Goal: Task Accomplishment & Management: Use online tool/utility

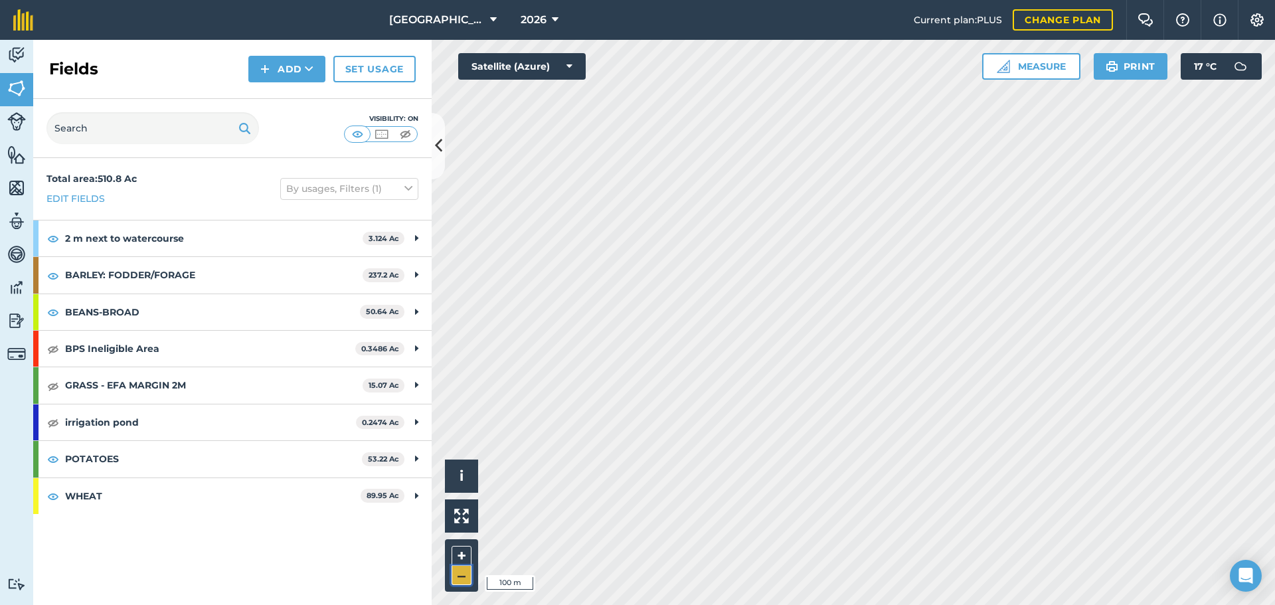
click at [458, 575] on button "–" at bounding box center [462, 575] width 20 height 19
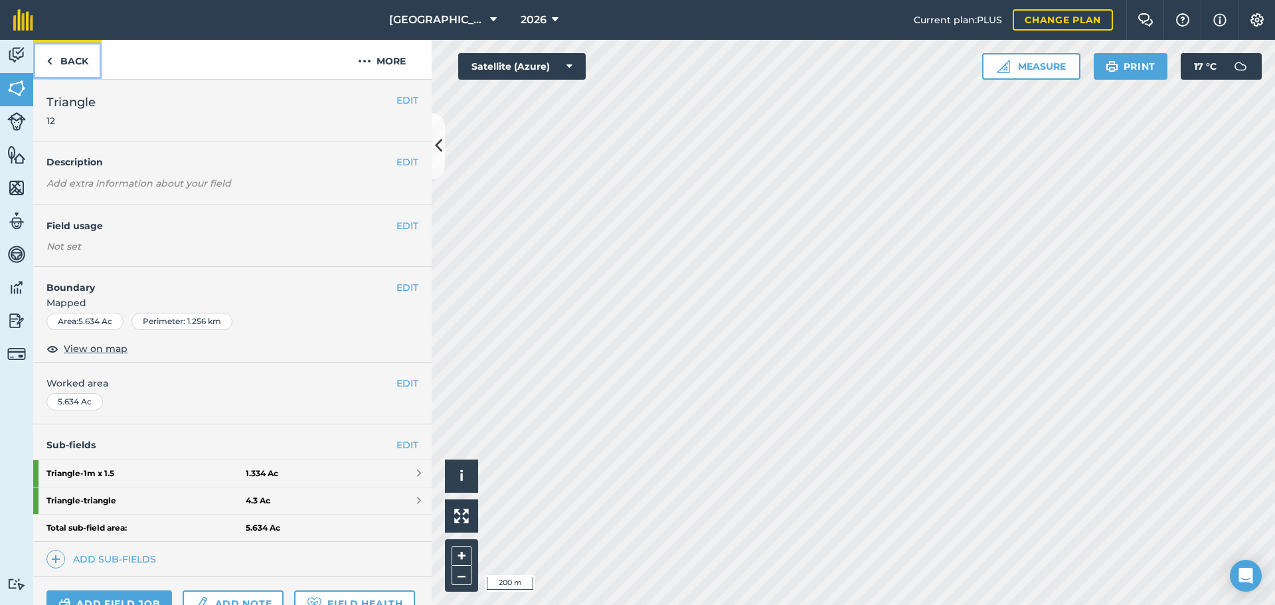
click at [78, 70] on link "Back" at bounding box center [67, 59] width 68 height 39
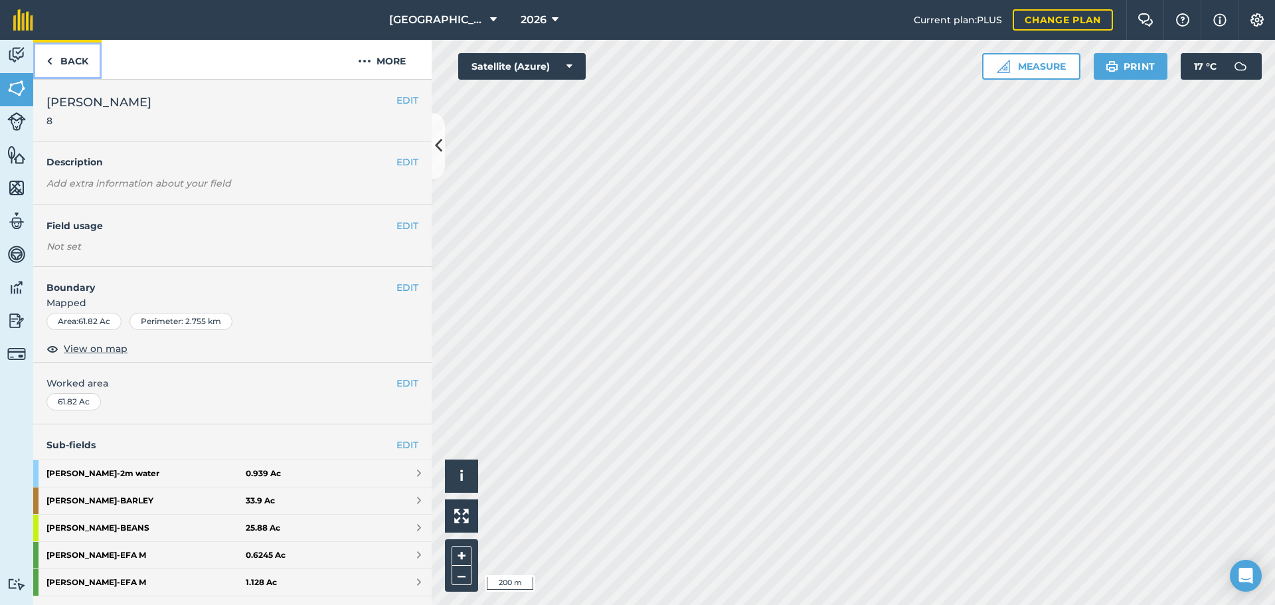
click at [78, 70] on link "Back" at bounding box center [67, 59] width 68 height 39
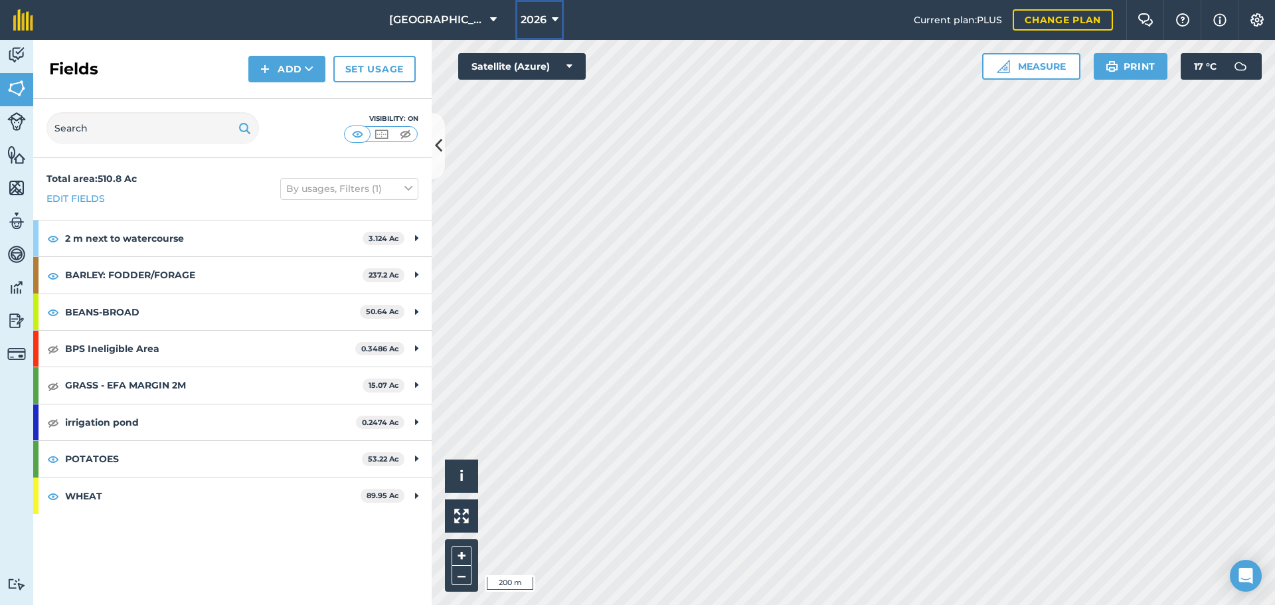
click at [557, 9] on button "2026" at bounding box center [539, 20] width 48 height 40
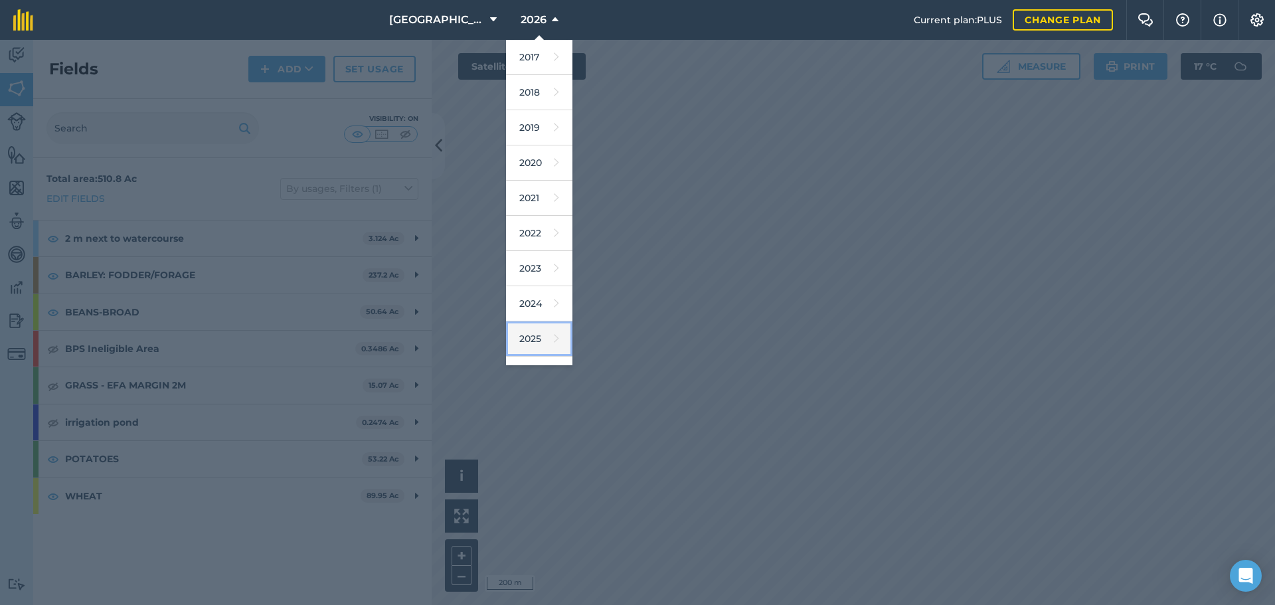
click at [529, 355] on link "2025" at bounding box center [539, 338] width 66 height 35
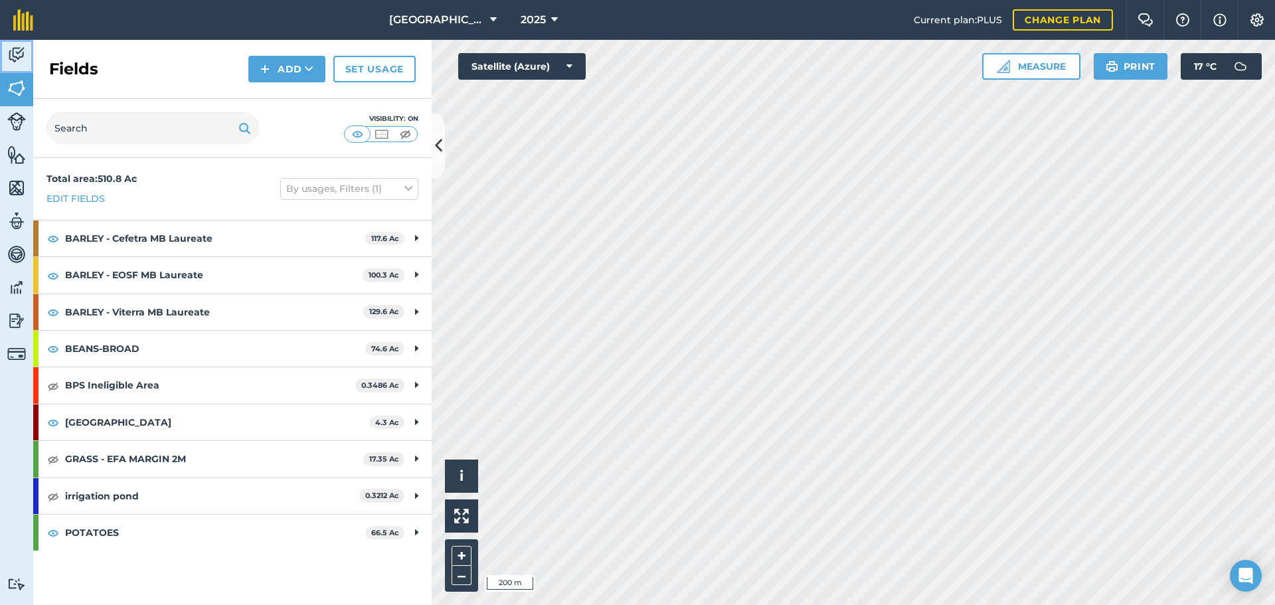
click at [17, 50] on img at bounding box center [16, 55] width 19 height 20
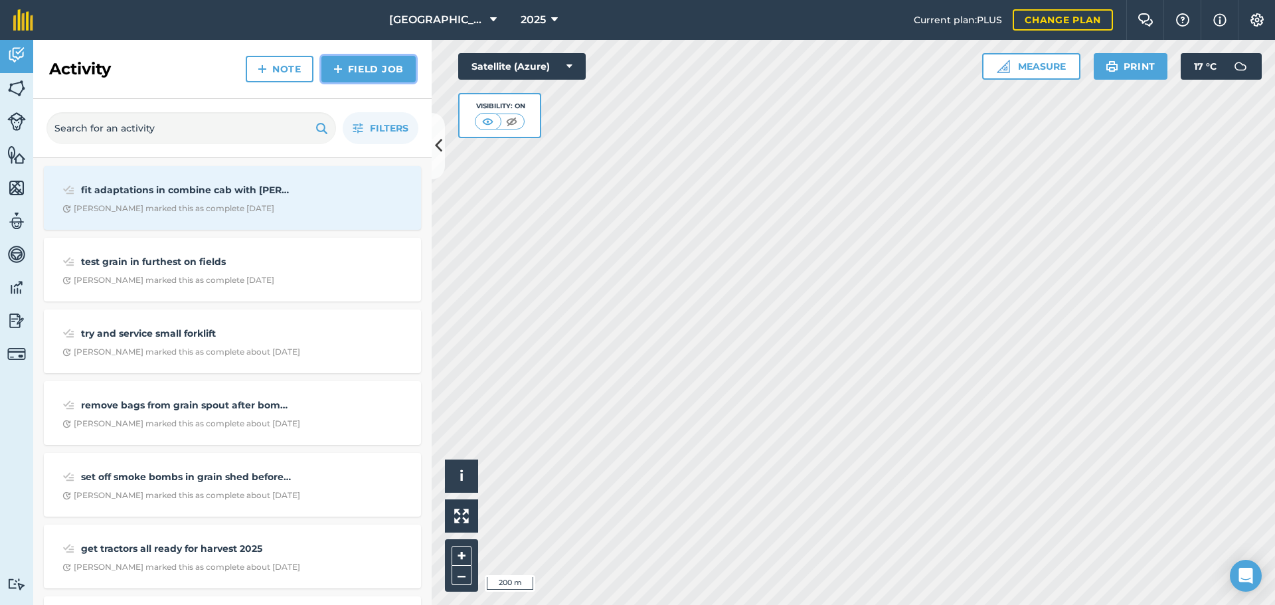
click at [355, 80] on link "Field Job" at bounding box center [368, 69] width 94 height 27
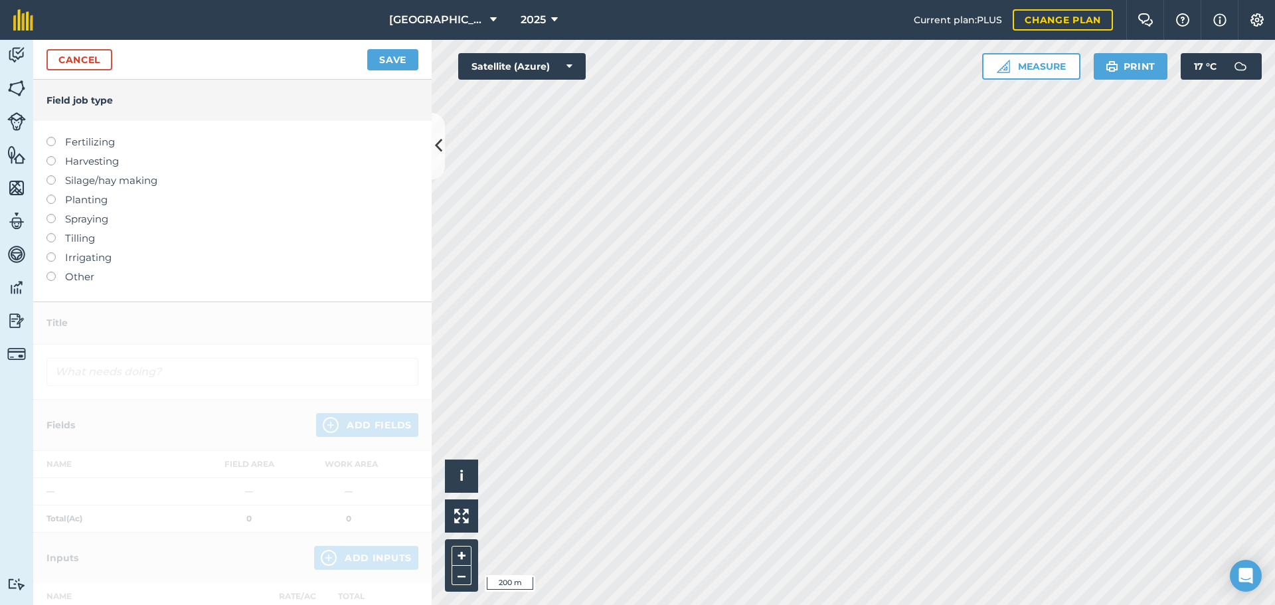
click at [63, 276] on label "Other" at bounding box center [232, 277] width 372 height 16
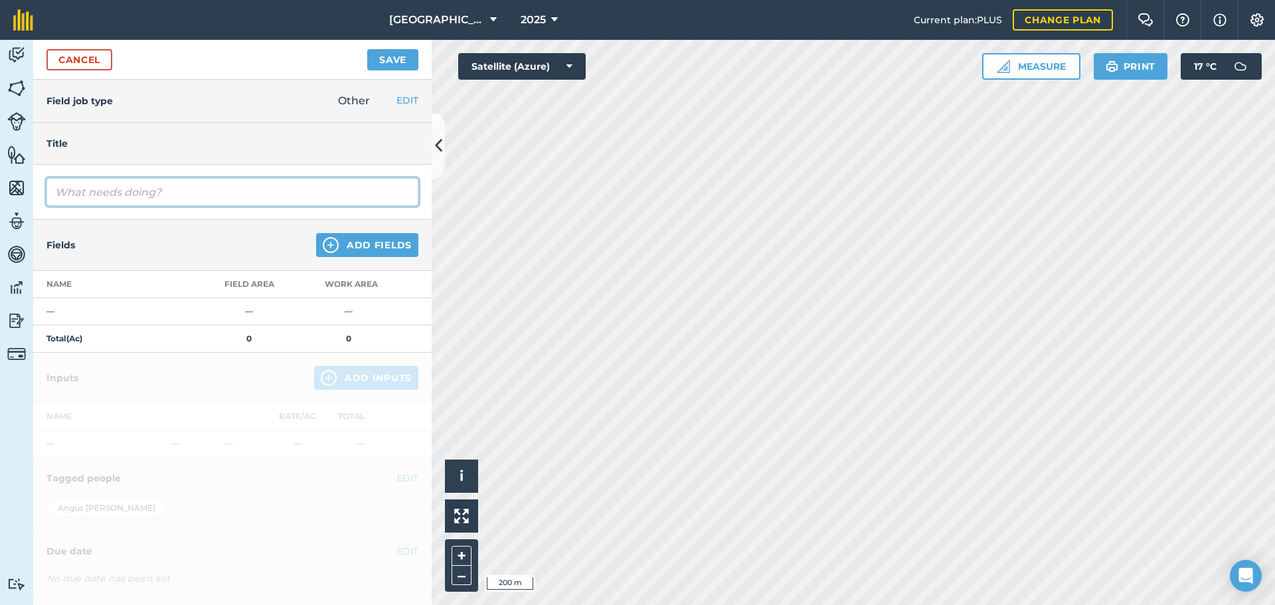
click at [76, 186] on input "text" at bounding box center [232, 192] width 372 height 28
type input "-"
type input "I"
type input "plough above quarry"
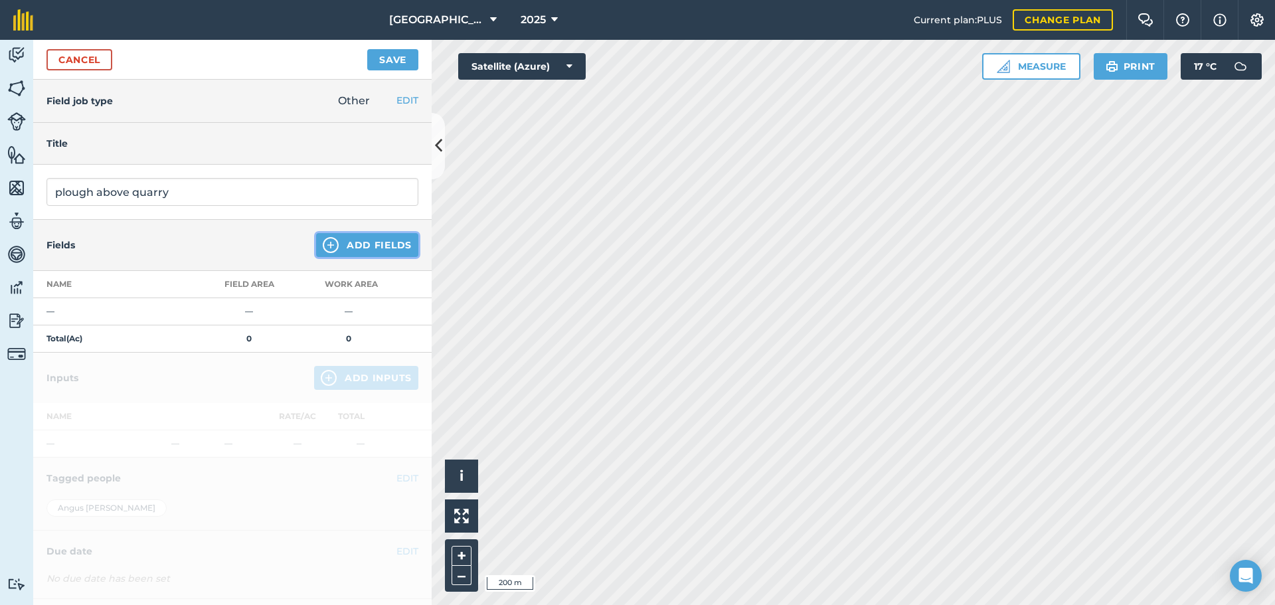
click at [350, 252] on button "Add Fields" at bounding box center [367, 245] width 102 height 24
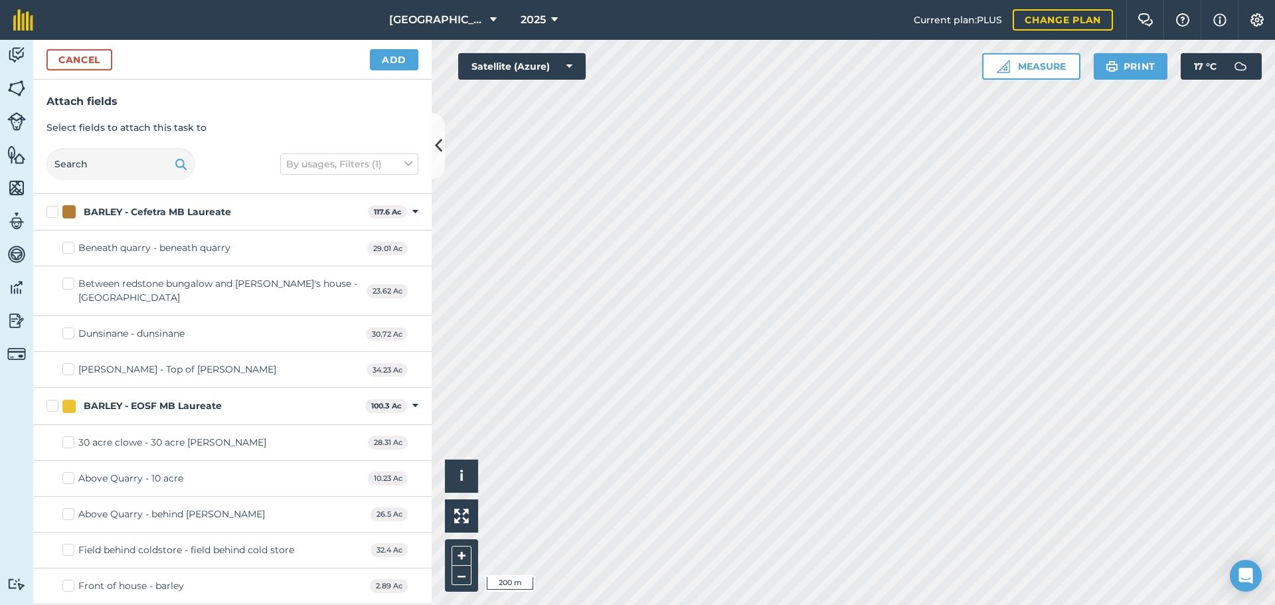
checkbox input "true"
click at [397, 55] on button "Add" at bounding box center [394, 59] width 48 height 21
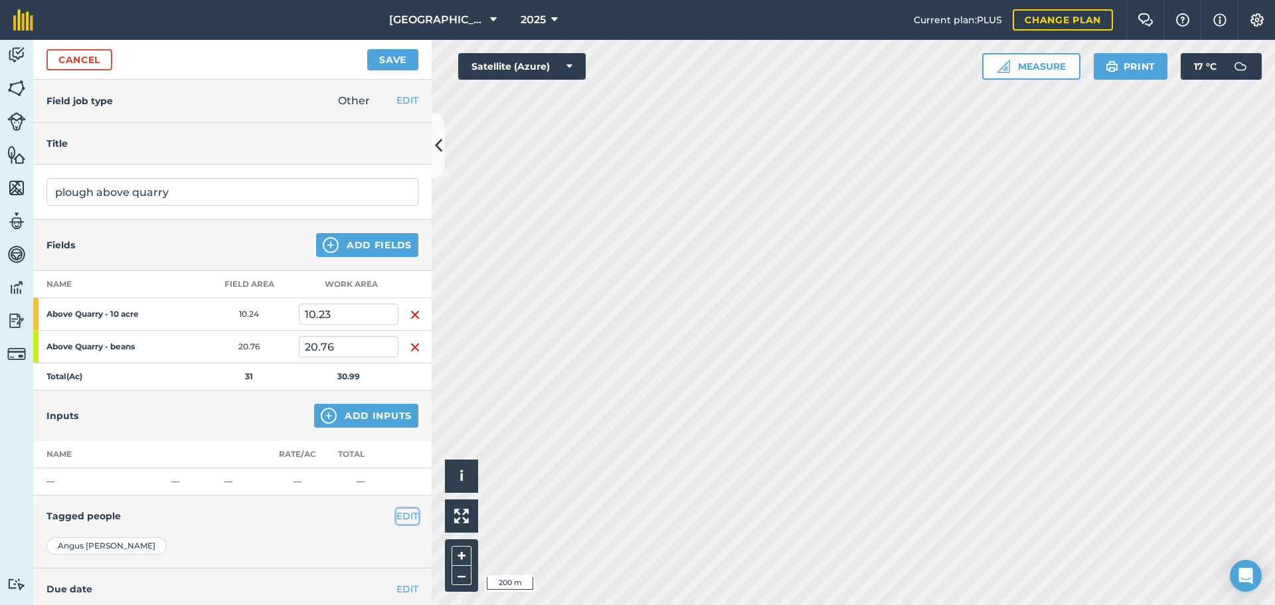
click at [397, 513] on button "EDIT" at bounding box center [408, 516] width 22 height 15
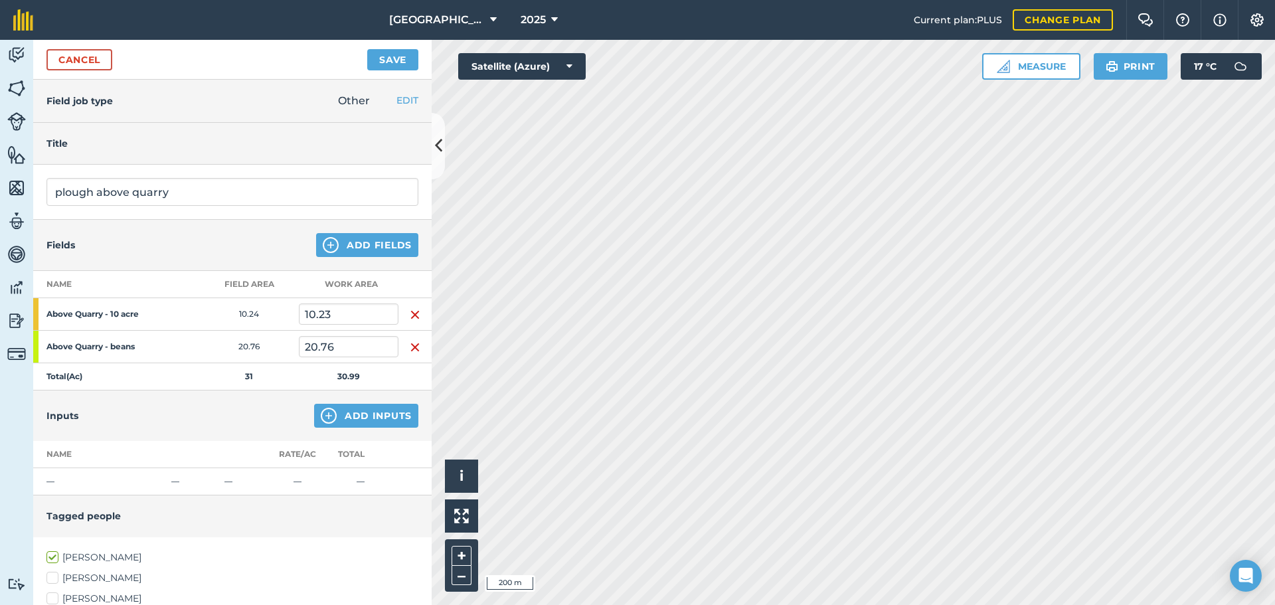
scroll to position [269, 0]
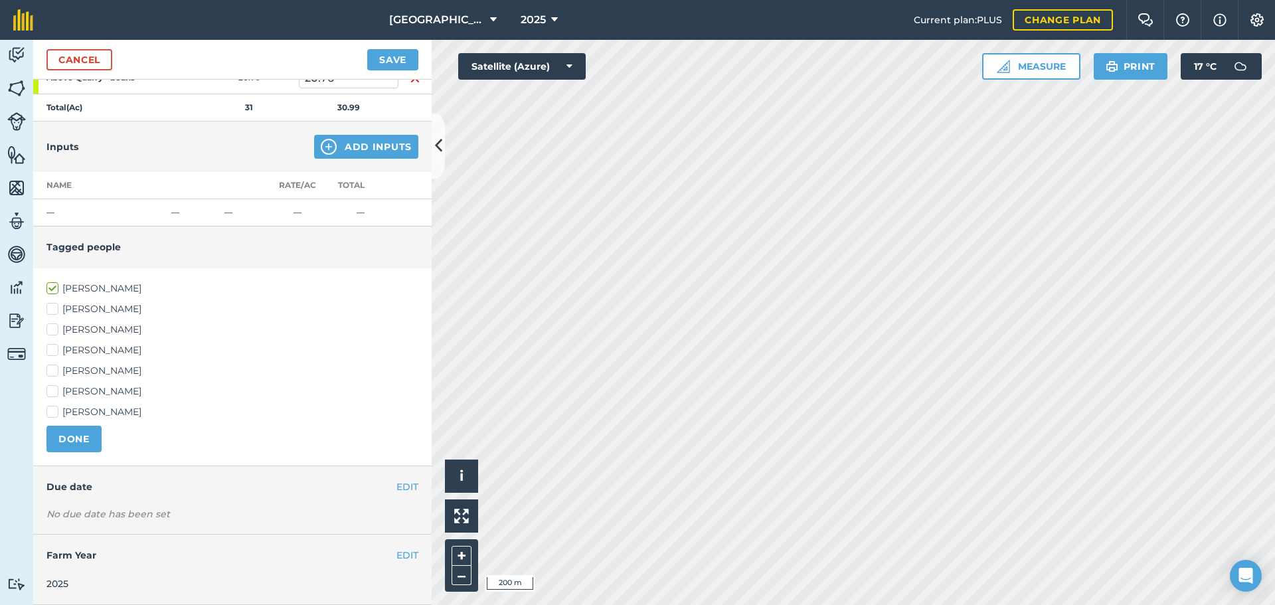
click at [64, 351] on label "[PERSON_NAME]" at bounding box center [232, 350] width 372 height 14
click at [55, 351] on input "[PERSON_NAME]" at bounding box center [50, 347] width 9 height 9
checkbox input "true"
click at [79, 432] on button "DONE" at bounding box center [73, 439] width 55 height 27
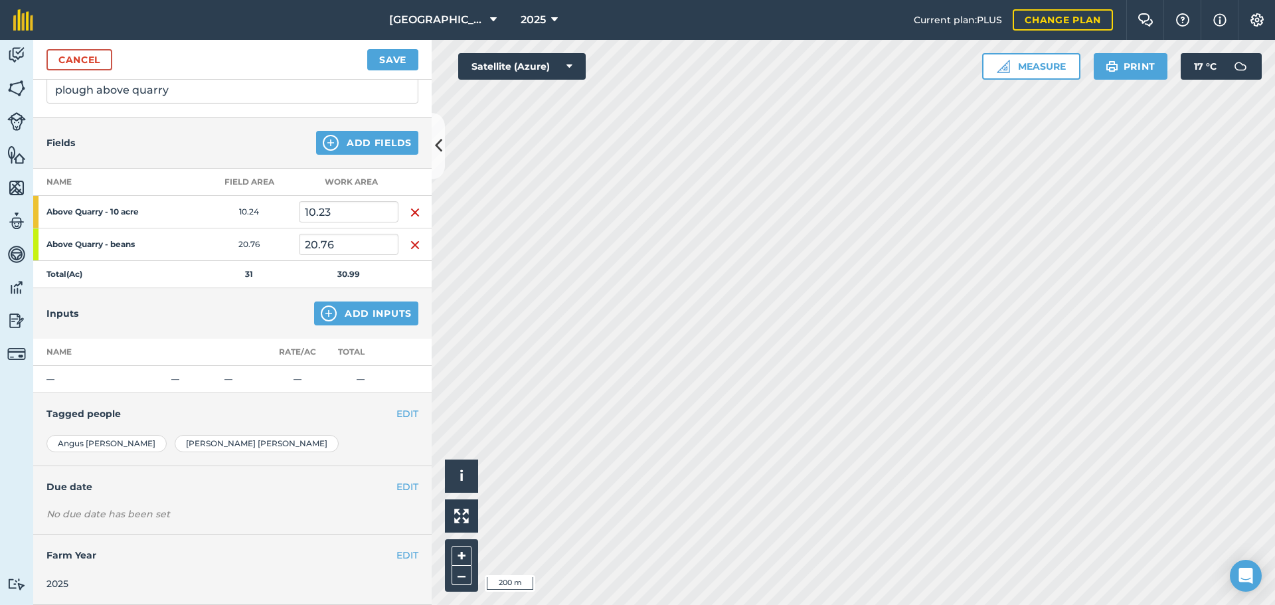
scroll to position [102, 0]
click at [392, 478] on div "EDIT Due date" at bounding box center [232, 486] width 399 height 41
click at [391, 484] on div "EDIT Due date" at bounding box center [232, 486] width 399 height 41
click at [397, 484] on button "EDIT" at bounding box center [408, 487] width 22 height 15
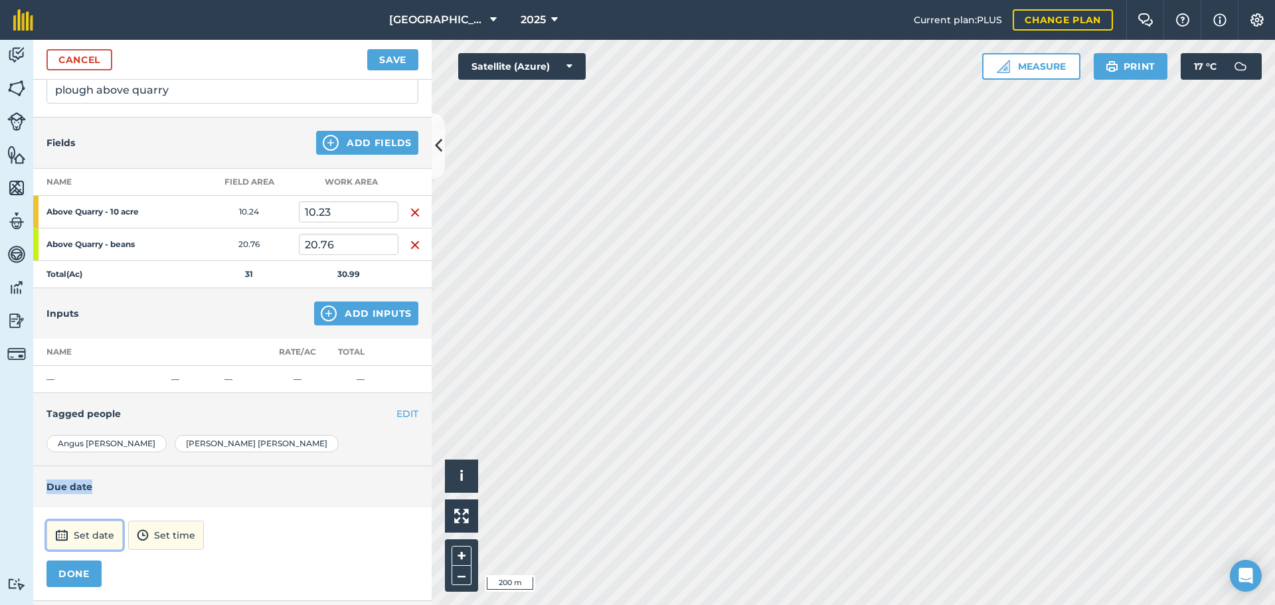
click at [84, 530] on button "Set date" at bounding box center [84, 535] width 76 height 29
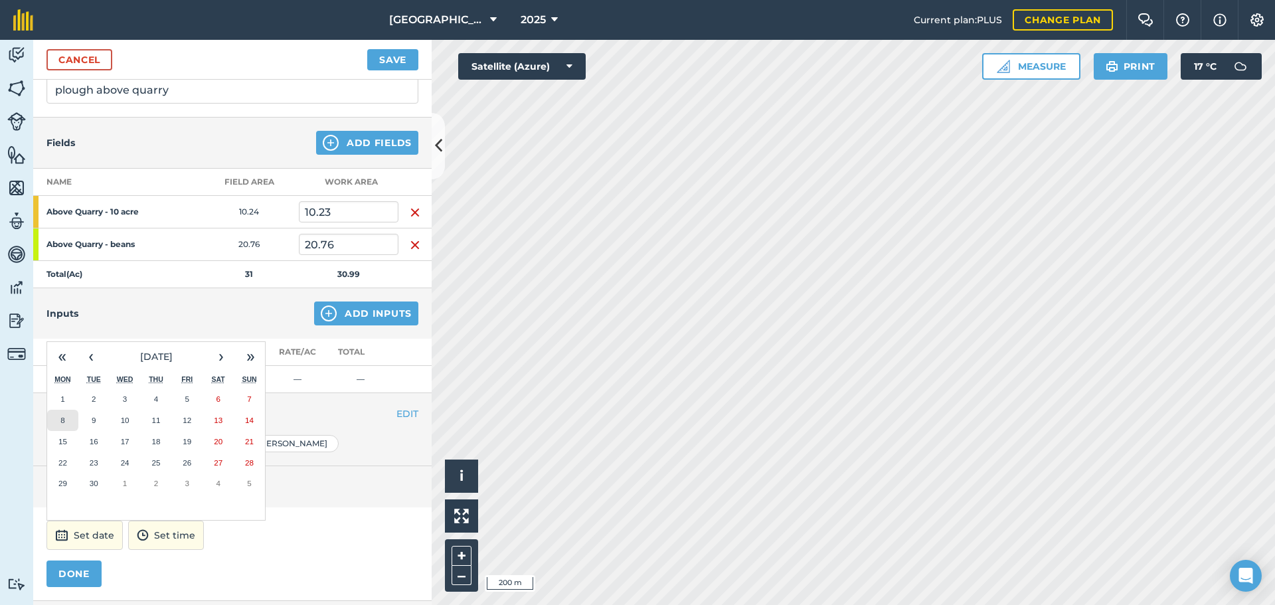
click at [66, 417] on button "8" at bounding box center [62, 420] width 31 height 21
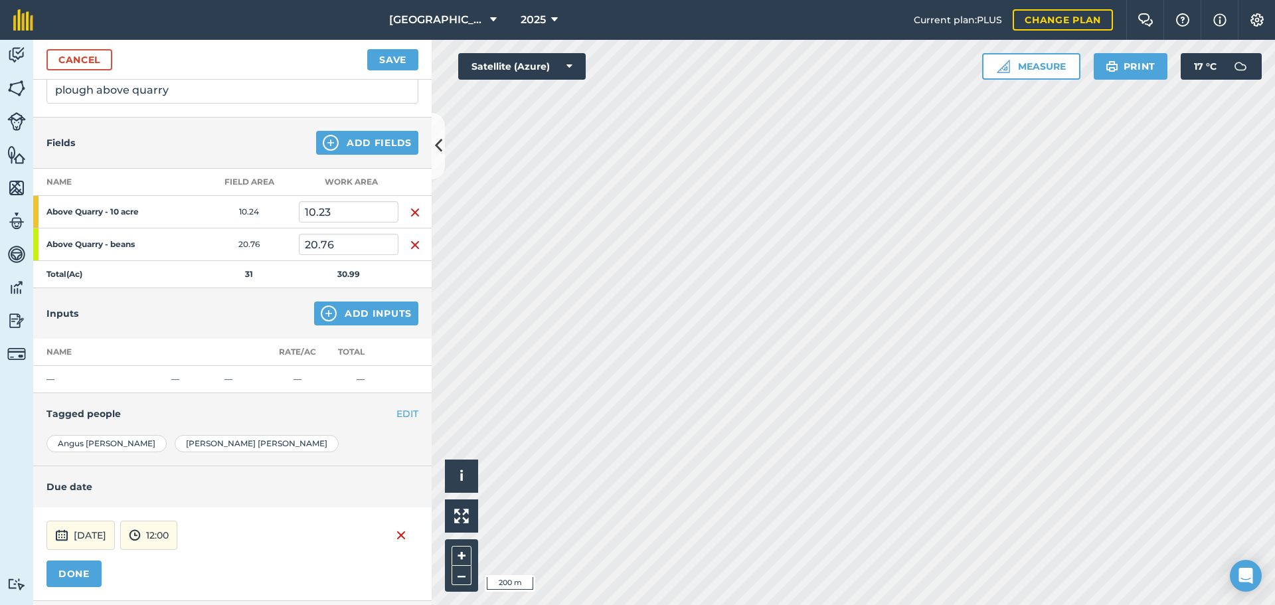
click at [66, 418] on h4 "Tagged people" at bounding box center [232, 413] width 372 height 15
click at [175, 547] on button "12:00" at bounding box center [148, 535] width 57 height 29
click at [107, 548] on button "[DATE]" at bounding box center [80, 535] width 68 height 29
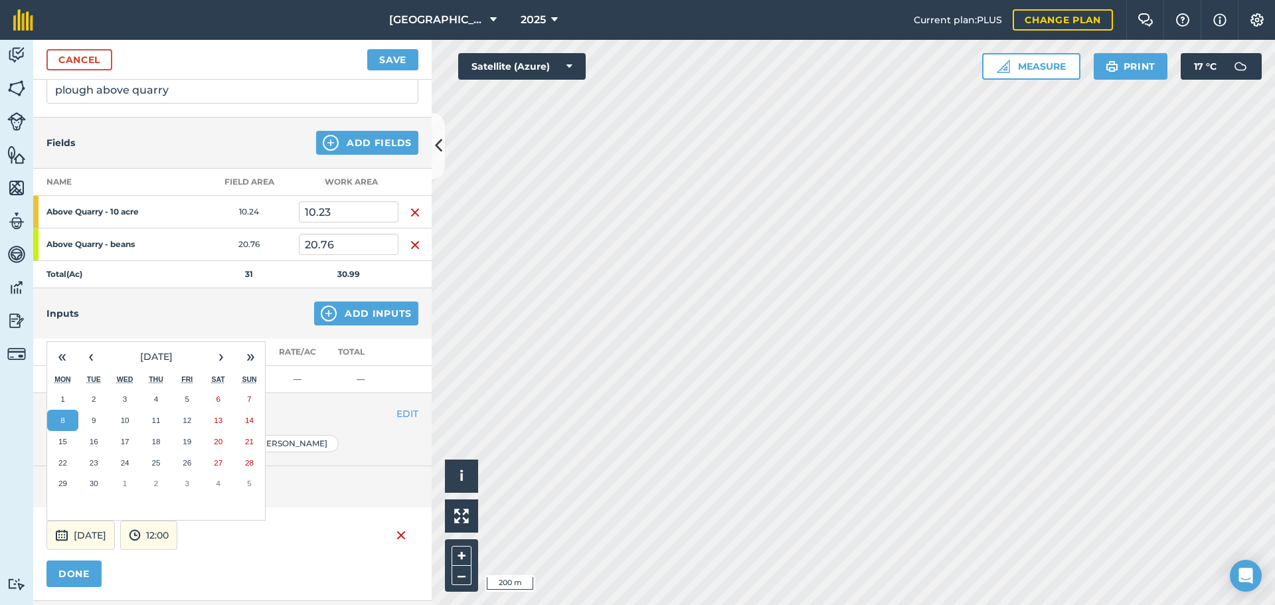
click at [159, 564] on div "DONE" at bounding box center [232, 574] width 372 height 27
click at [175, 534] on button "12:00" at bounding box center [148, 535] width 57 height 29
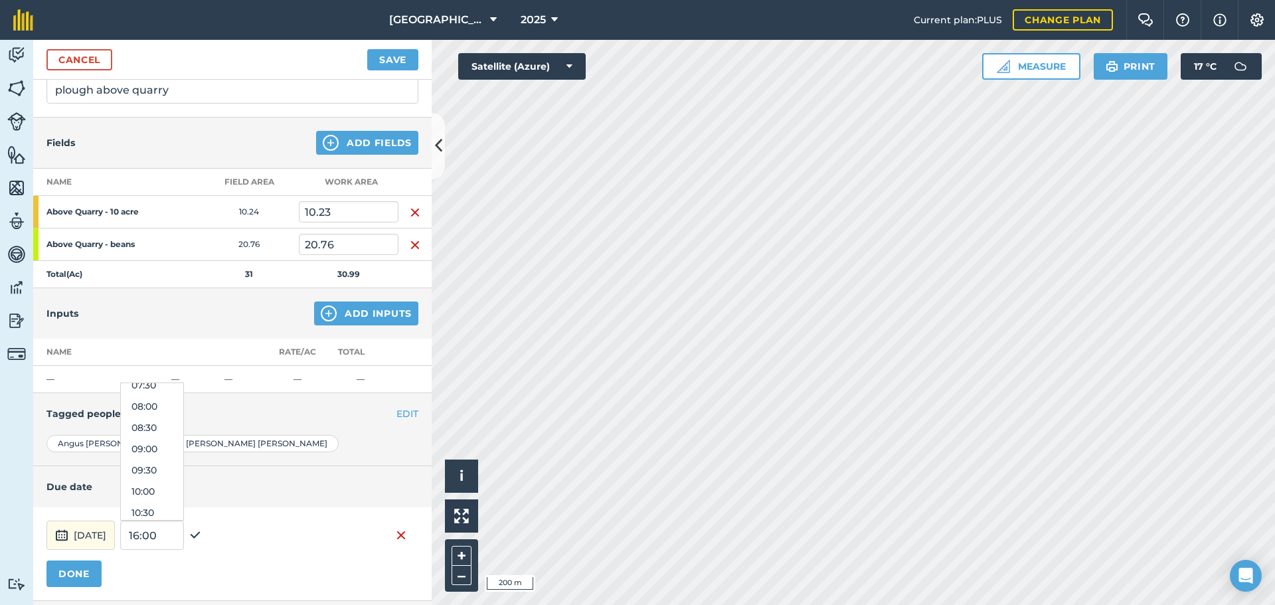
scroll to position [327, 0]
click at [183, 444] on button "09:00" at bounding box center [152, 449] width 62 height 21
click at [80, 580] on button "DONE" at bounding box center [73, 574] width 55 height 27
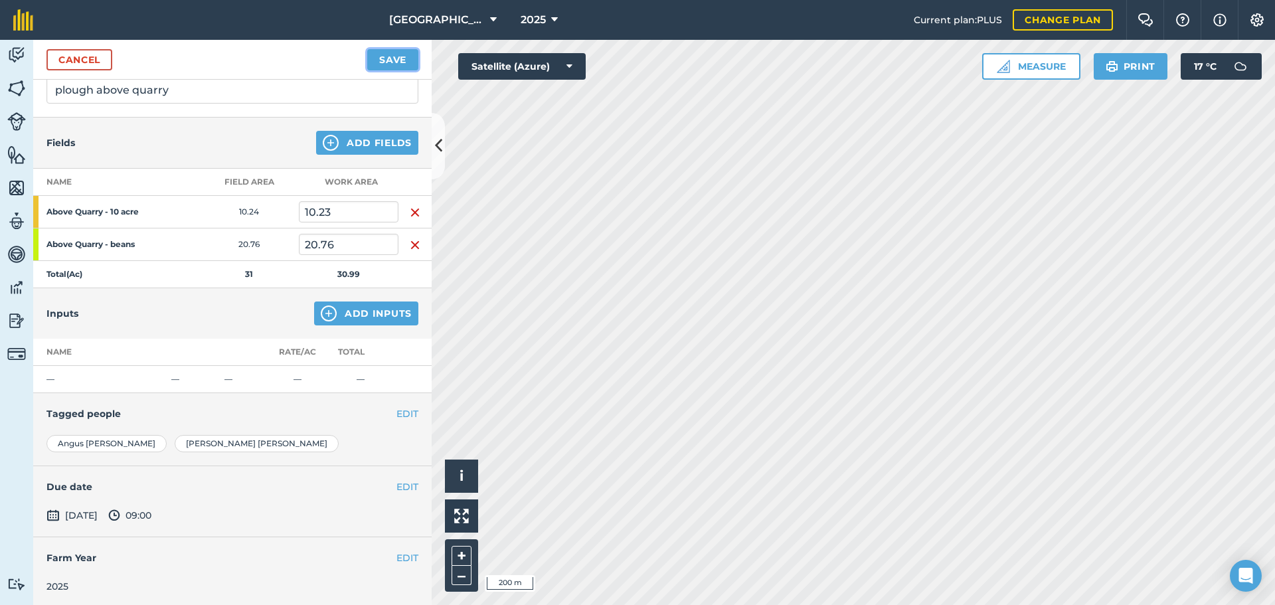
click at [382, 68] on button "Save" at bounding box center [392, 59] width 51 height 21
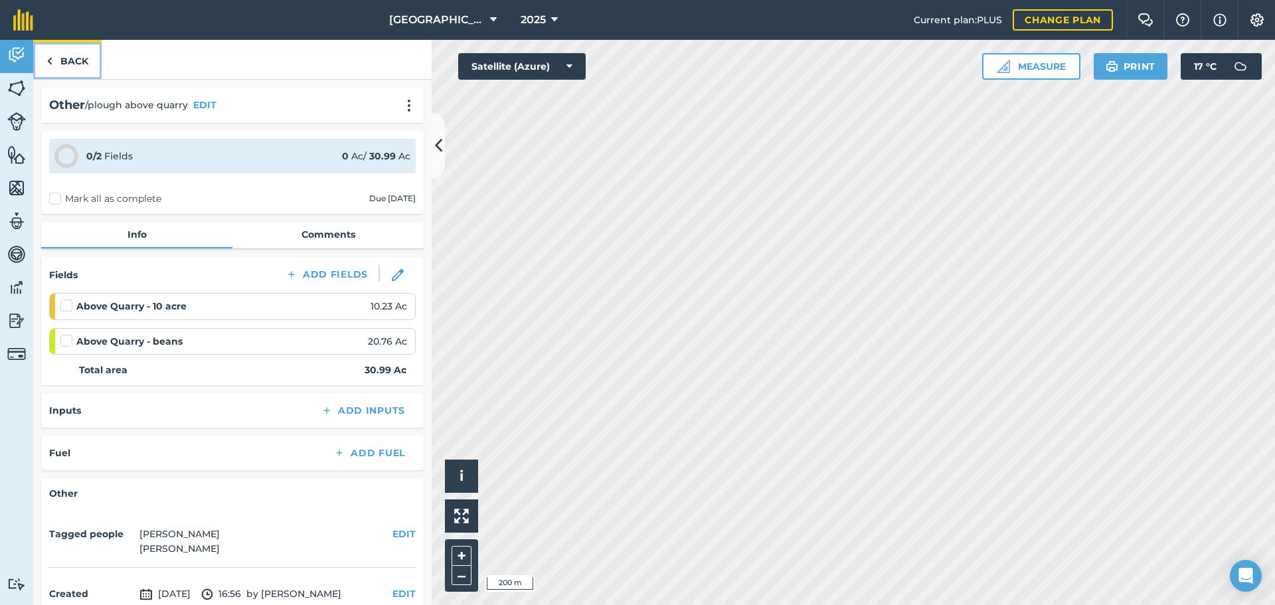
click at [65, 67] on link "Back" at bounding box center [67, 59] width 68 height 39
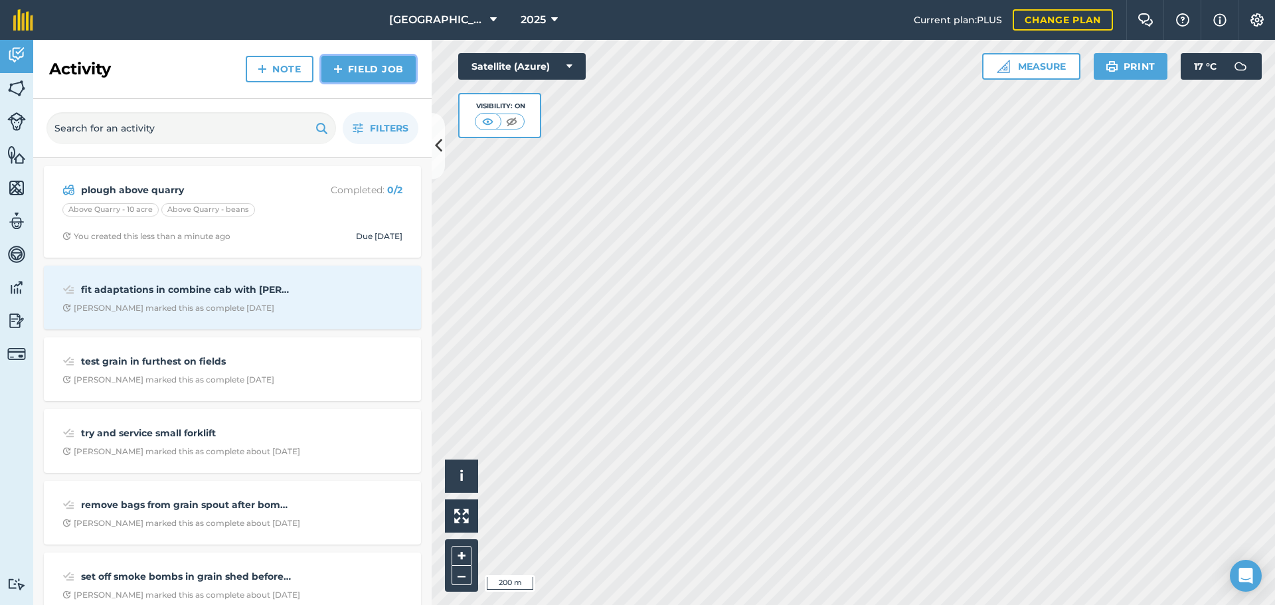
click at [359, 76] on link "Field Job" at bounding box center [368, 69] width 94 height 27
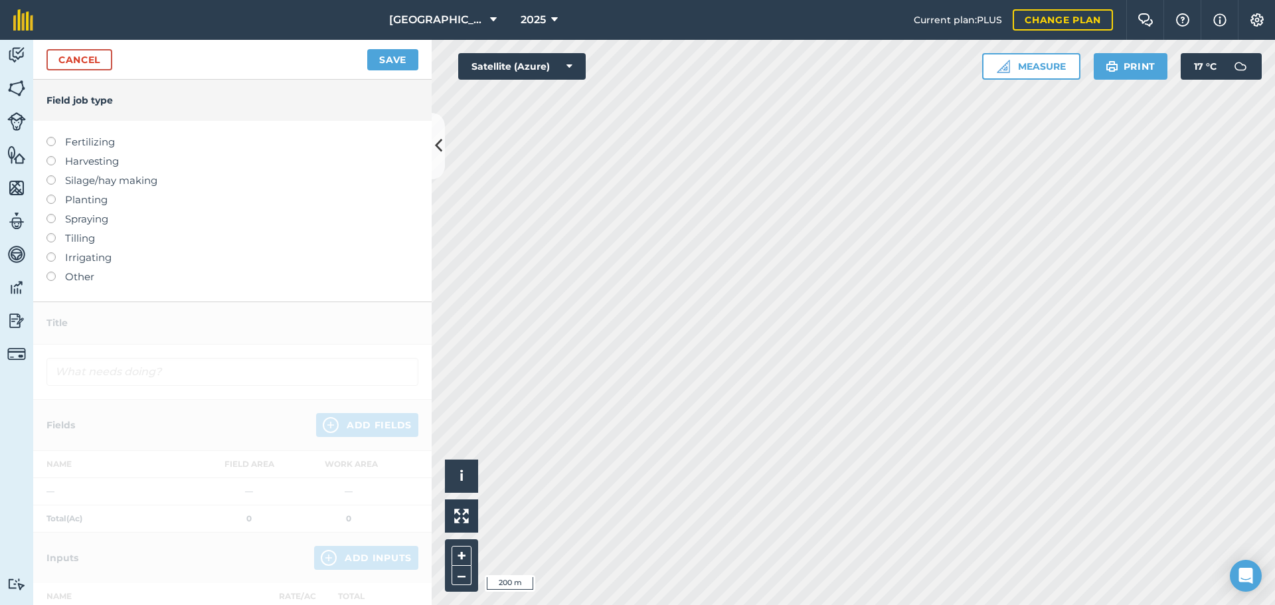
click at [76, 285] on label "Other" at bounding box center [232, 277] width 372 height 16
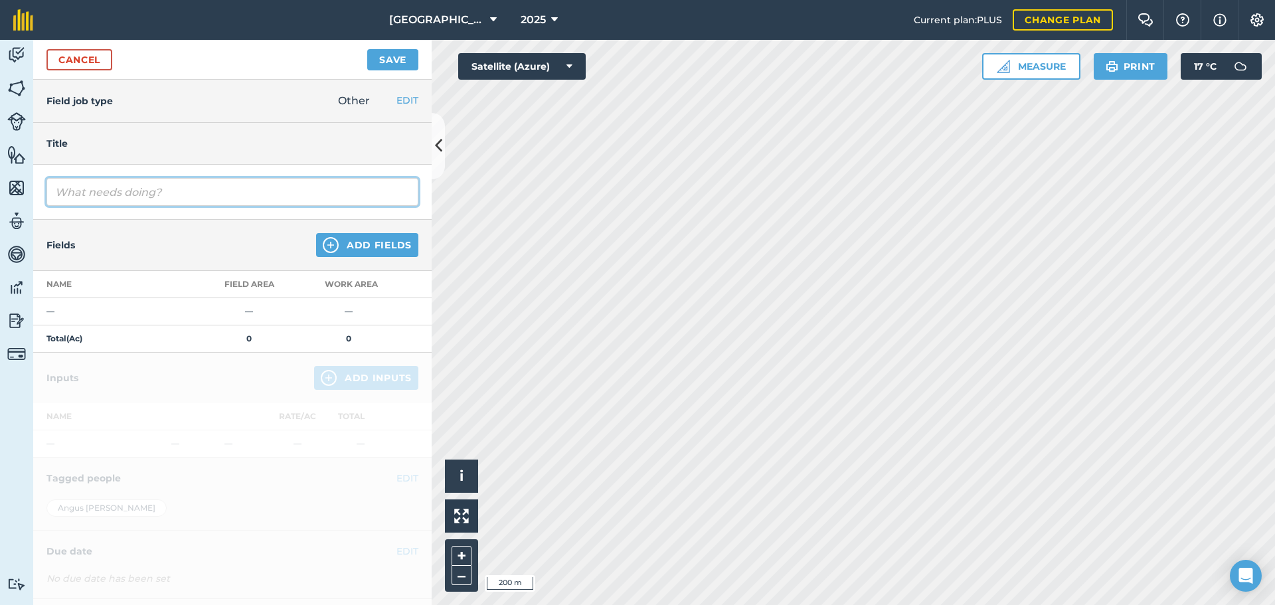
click at [82, 197] on input "text" at bounding box center [232, 192] width 372 height 28
type input "plough below angus first half"
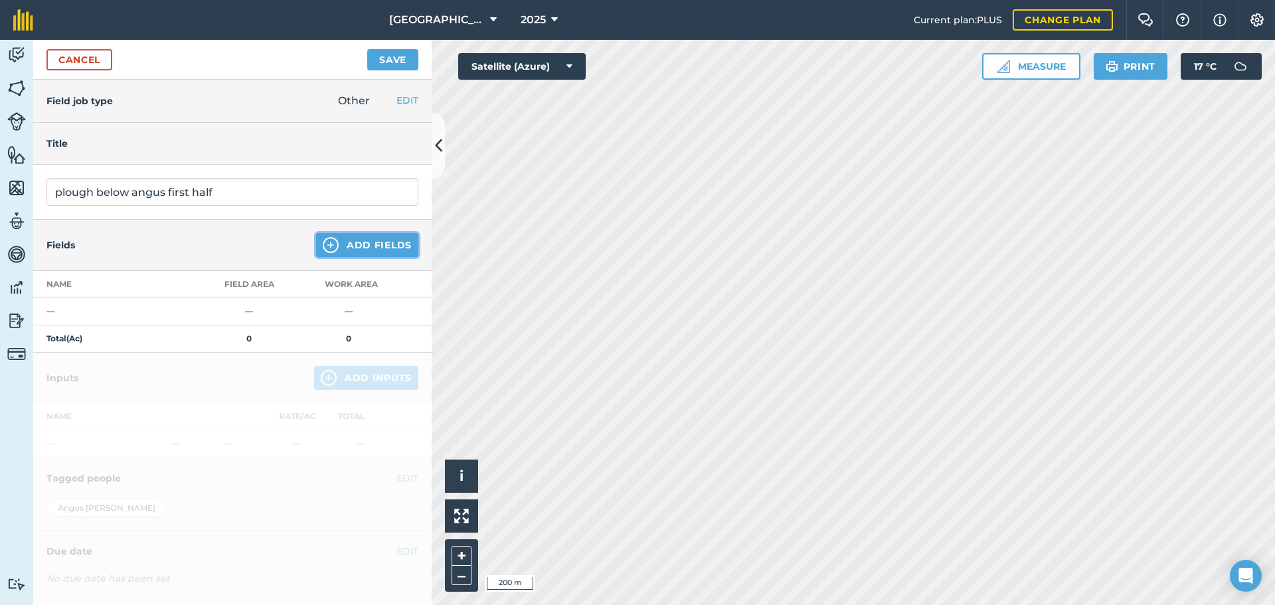
click at [368, 249] on button "Add Fields" at bounding box center [367, 245] width 102 height 24
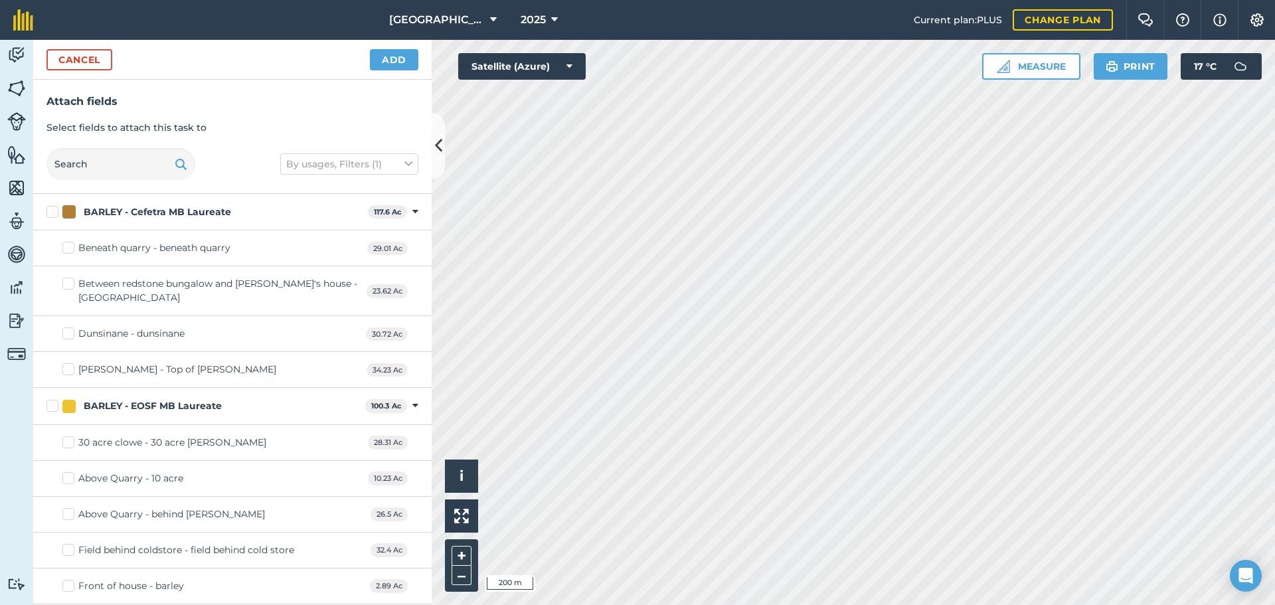
checkbox input "true"
click at [385, 52] on button "Add" at bounding box center [394, 59] width 48 height 21
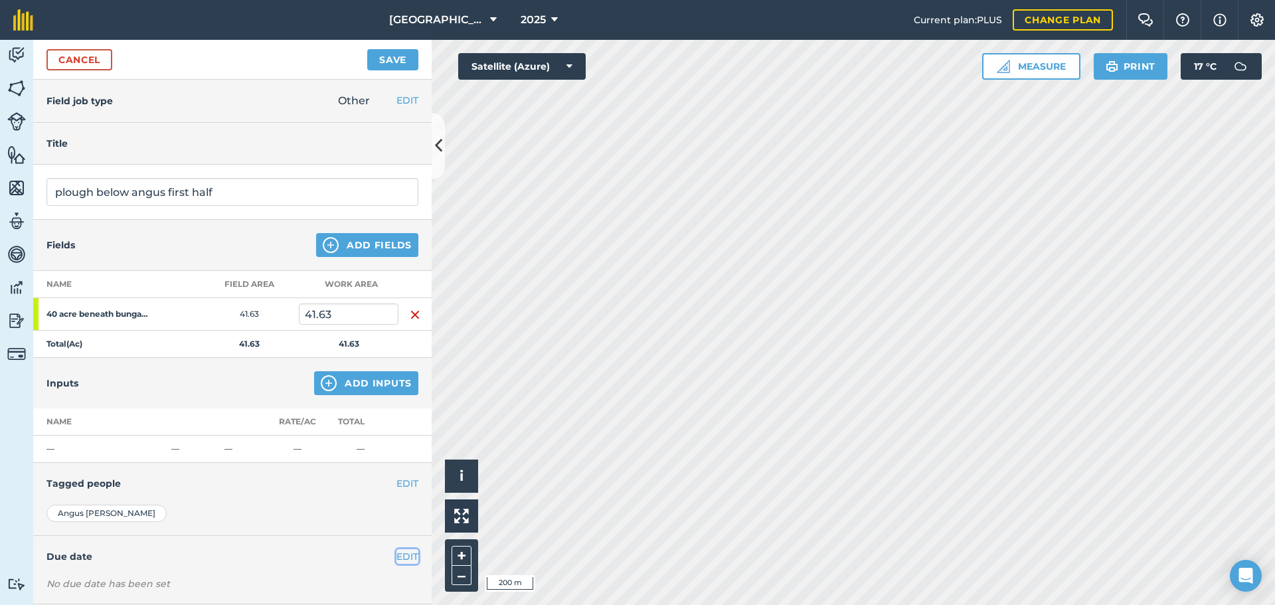
click at [401, 561] on button "EDIT" at bounding box center [408, 556] width 22 height 15
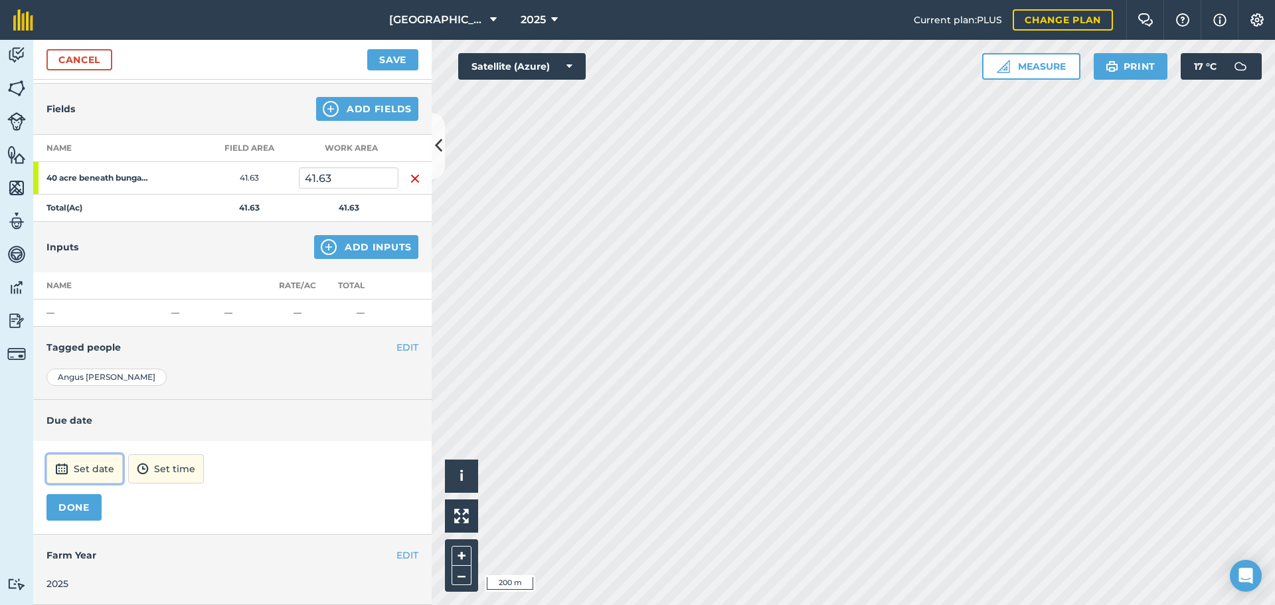
click at [88, 472] on button "Set date" at bounding box center [84, 468] width 76 height 29
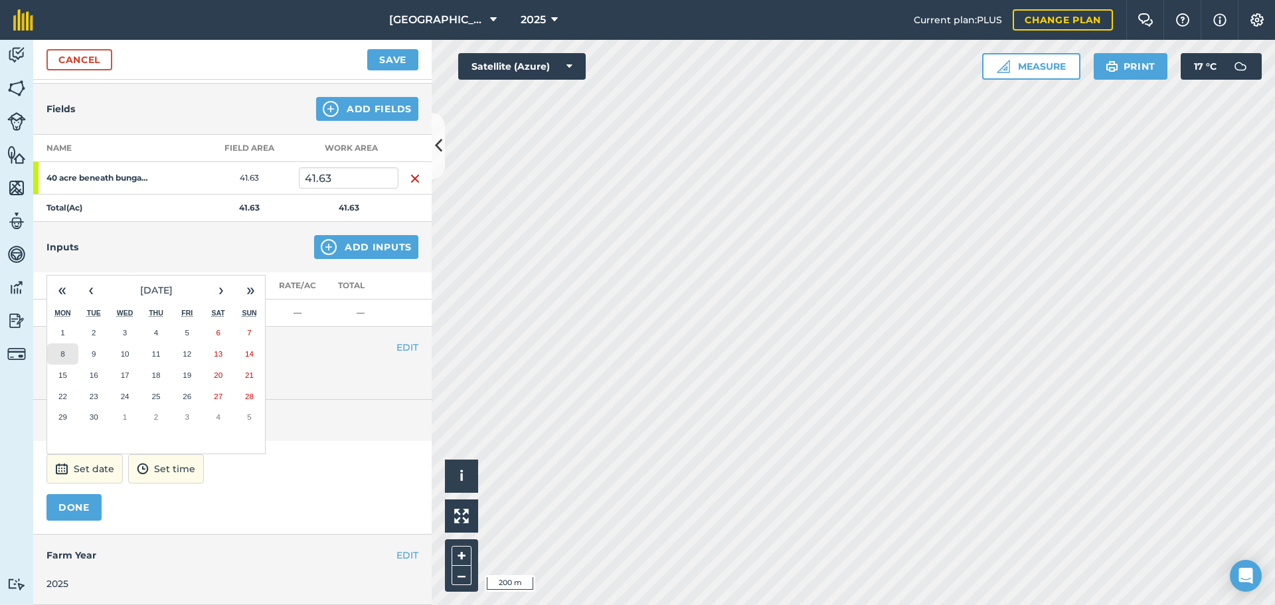
click at [74, 347] on button "8" at bounding box center [62, 353] width 31 height 21
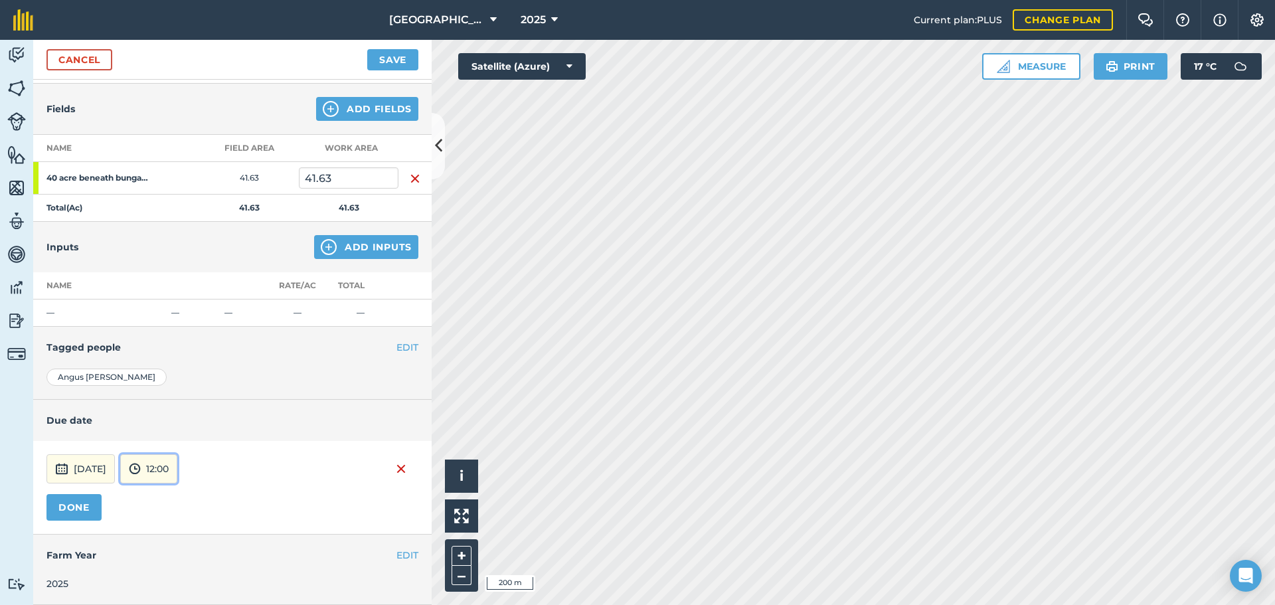
click at [175, 477] on button "12:00" at bounding box center [148, 468] width 57 height 29
click at [200, 487] on div "[DATE] 17:00 00:00 00:30 01:00 01:30 02:00 02:30 03:00 03:30 04:00 04:30 05:00 …" at bounding box center [232, 488] width 399 height 94
click at [66, 519] on button "DONE" at bounding box center [73, 507] width 55 height 27
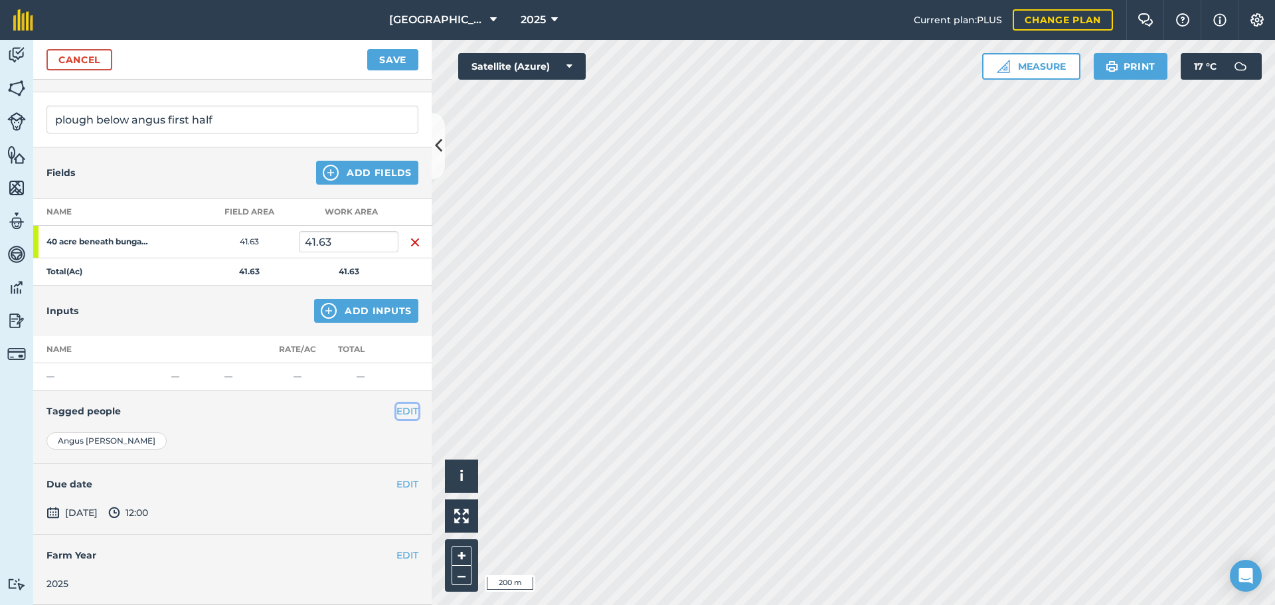
click at [399, 415] on button "EDIT" at bounding box center [408, 411] width 22 height 15
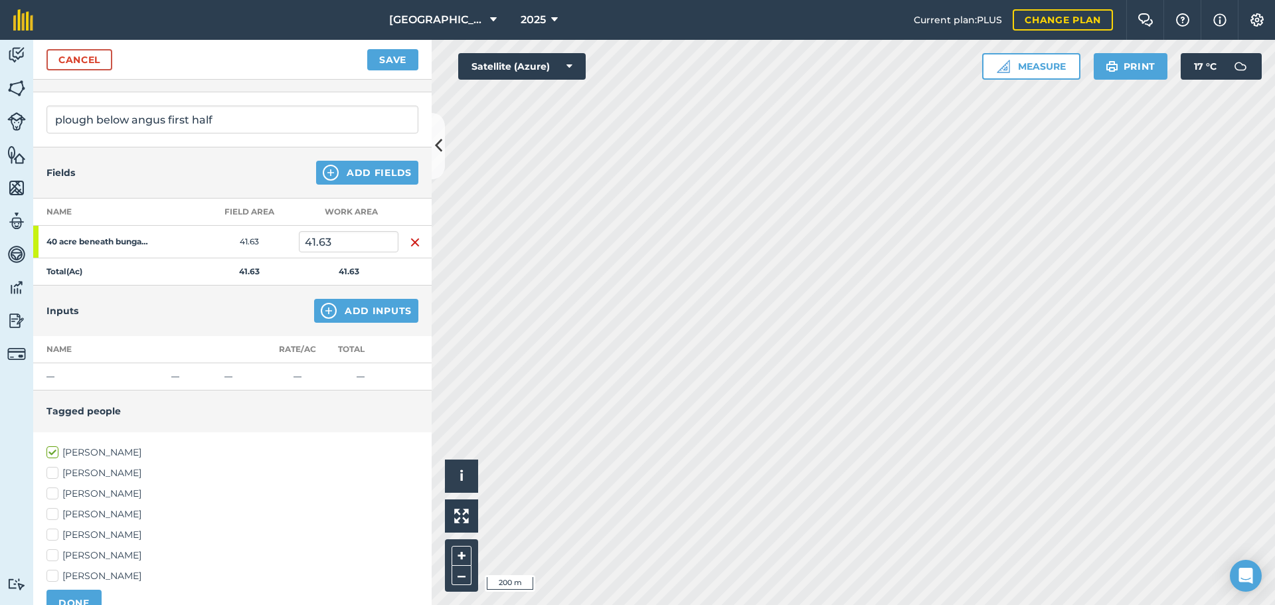
click at [61, 555] on label "[PERSON_NAME]" at bounding box center [232, 556] width 372 height 14
click at [55, 555] on input "[PERSON_NAME]" at bounding box center [50, 553] width 9 height 9
checkbox input "true"
click at [58, 590] on button "DONE" at bounding box center [73, 603] width 55 height 27
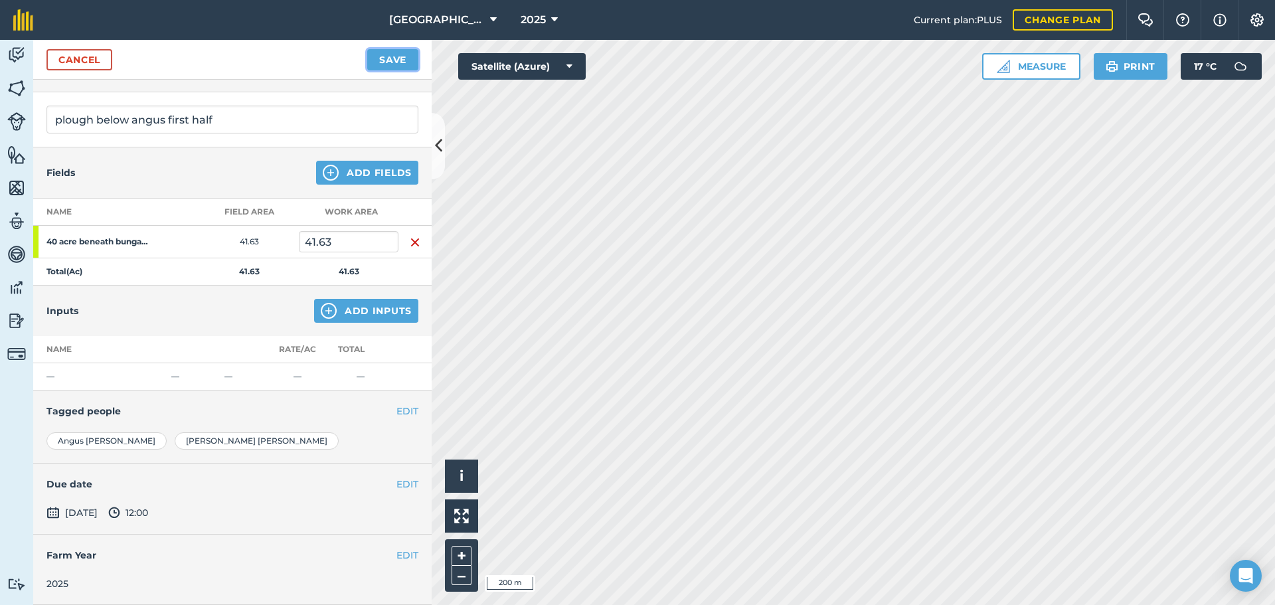
click at [391, 58] on button "Save" at bounding box center [392, 59] width 51 height 21
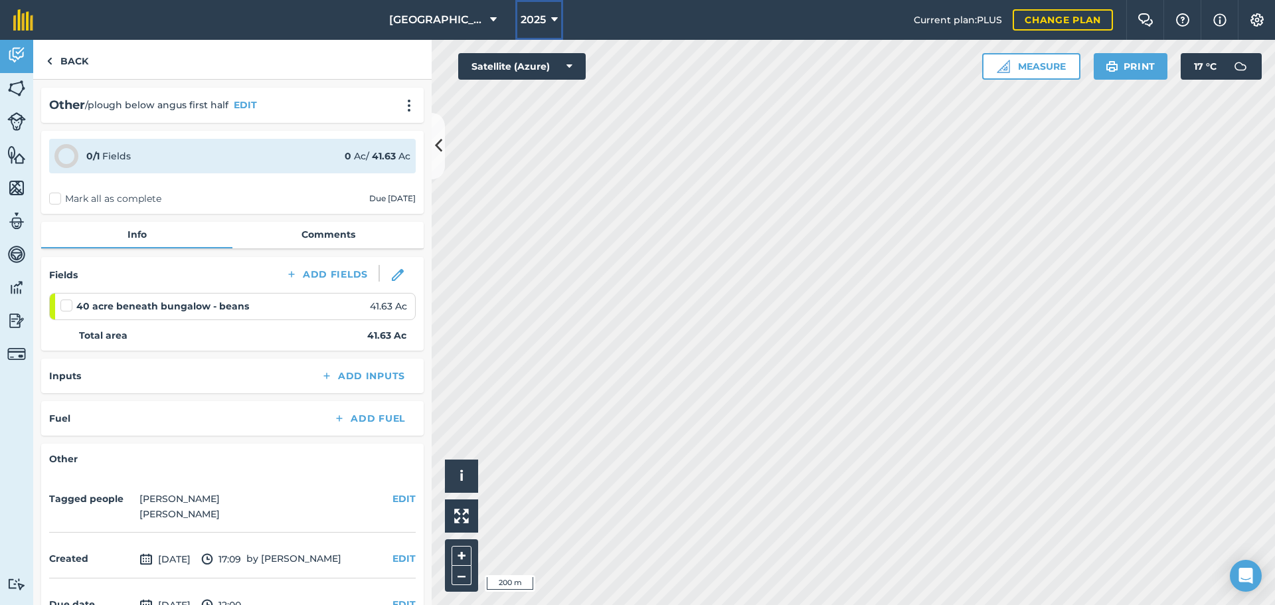
click at [547, 22] on button "2025" at bounding box center [539, 20] width 48 height 40
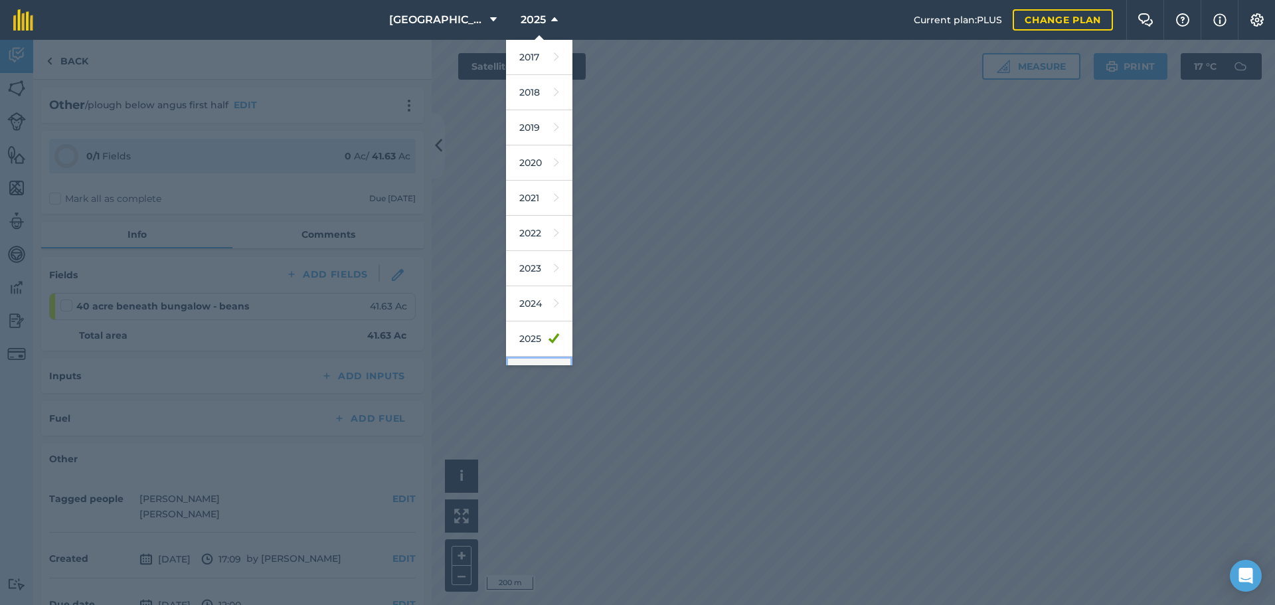
click at [539, 363] on link "2026" at bounding box center [539, 374] width 66 height 35
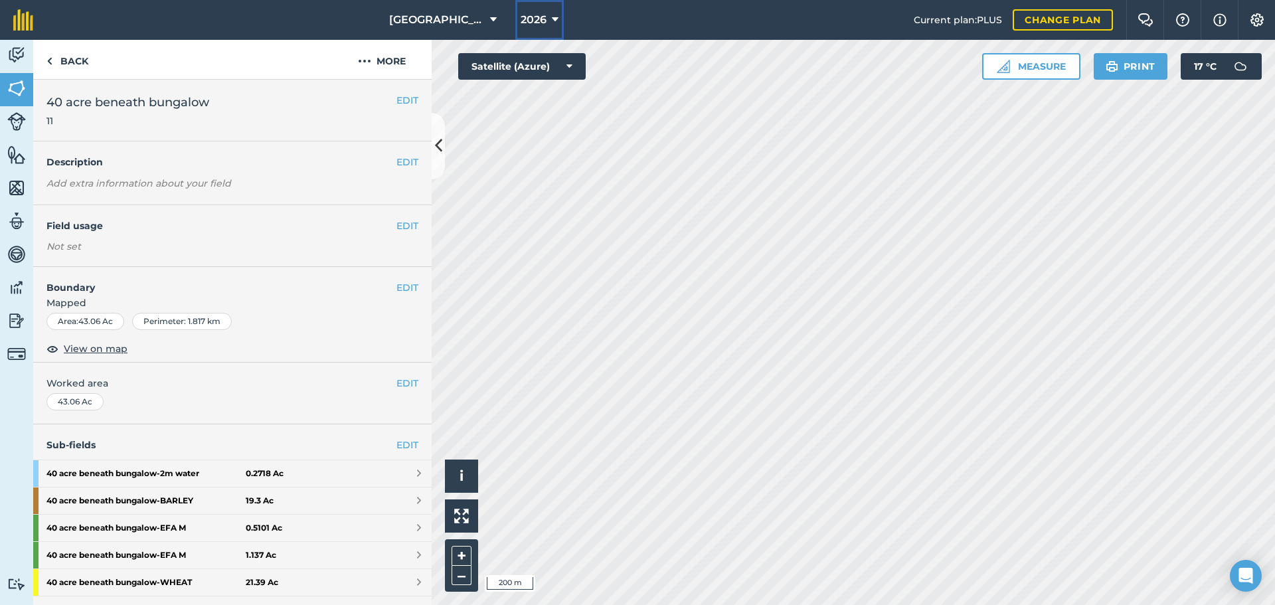
click at [547, 20] on button "2026" at bounding box center [539, 20] width 48 height 40
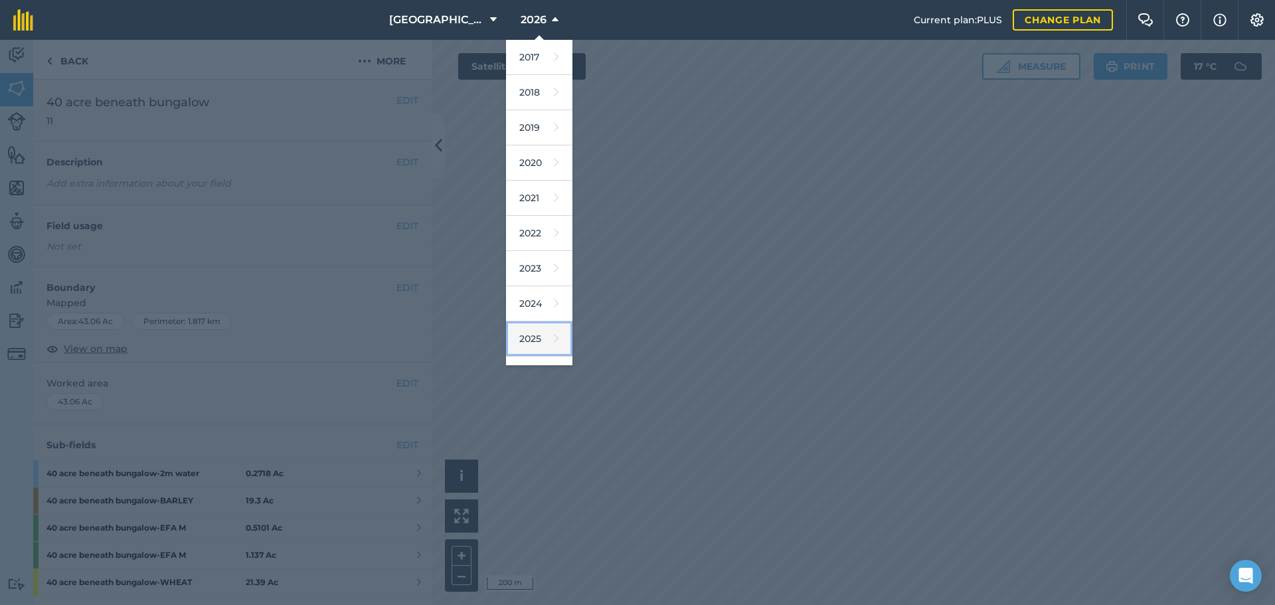
click at [542, 329] on link "2025" at bounding box center [539, 338] width 66 height 35
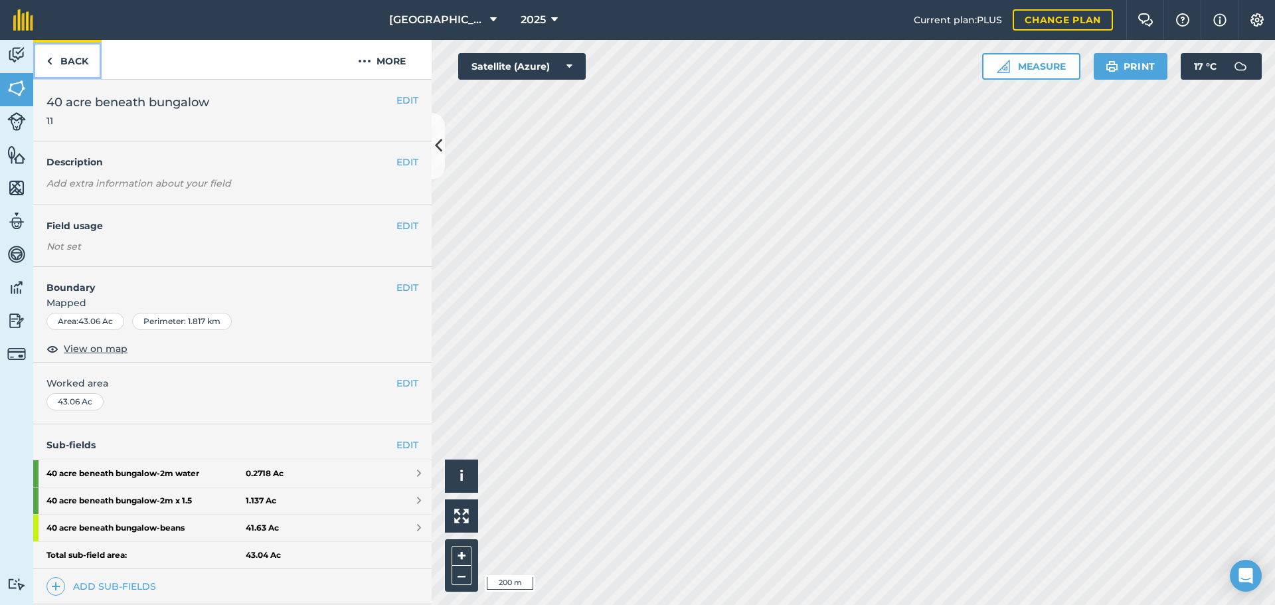
click at [77, 60] on link "Back" at bounding box center [67, 59] width 68 height 39
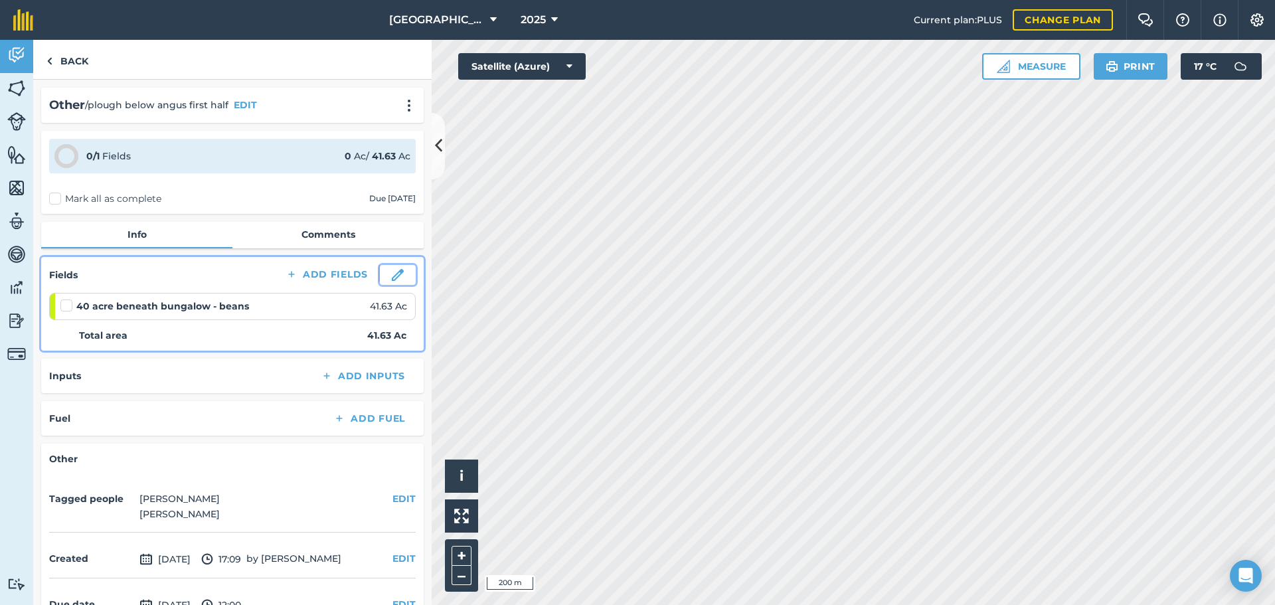
click at [392, 278] on img at bounding box center [398, 275] width 12 height 12
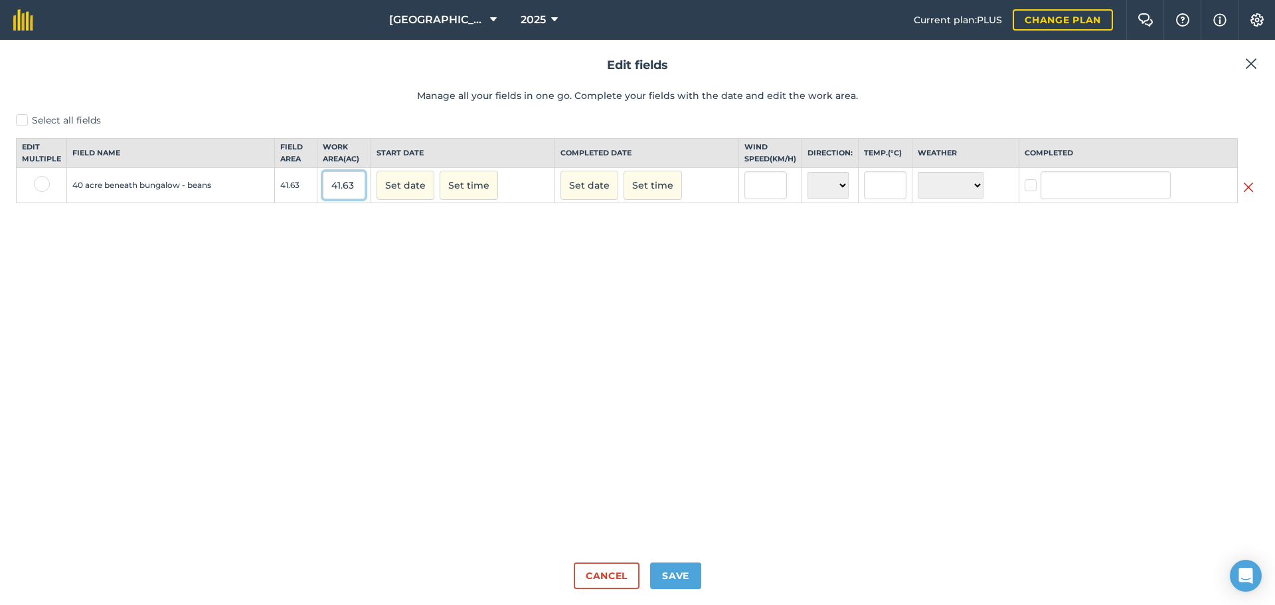
click at [346, 199] on input "41.63" at bounding box center [344, 185] width 43 height 28
type input "22"
click at [683, 570] on button "Save" at bounding box center [675, 576] width 51 height 27
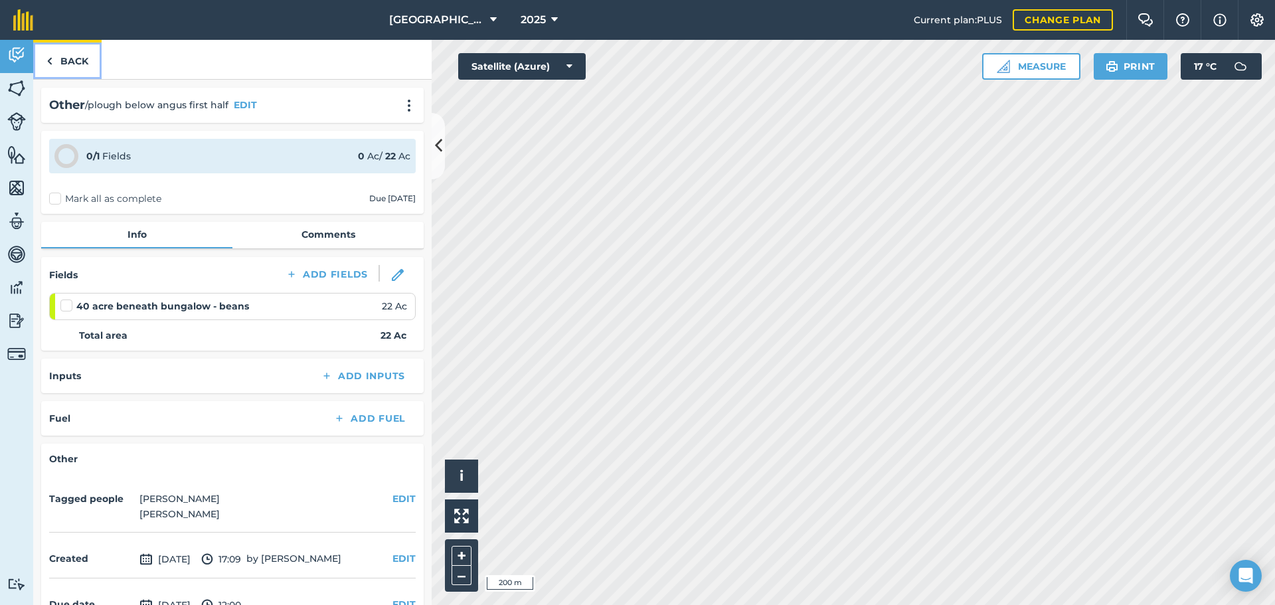
click at [66, 71] on link "Back" at bounding box center [67, 59] width 68 height 39
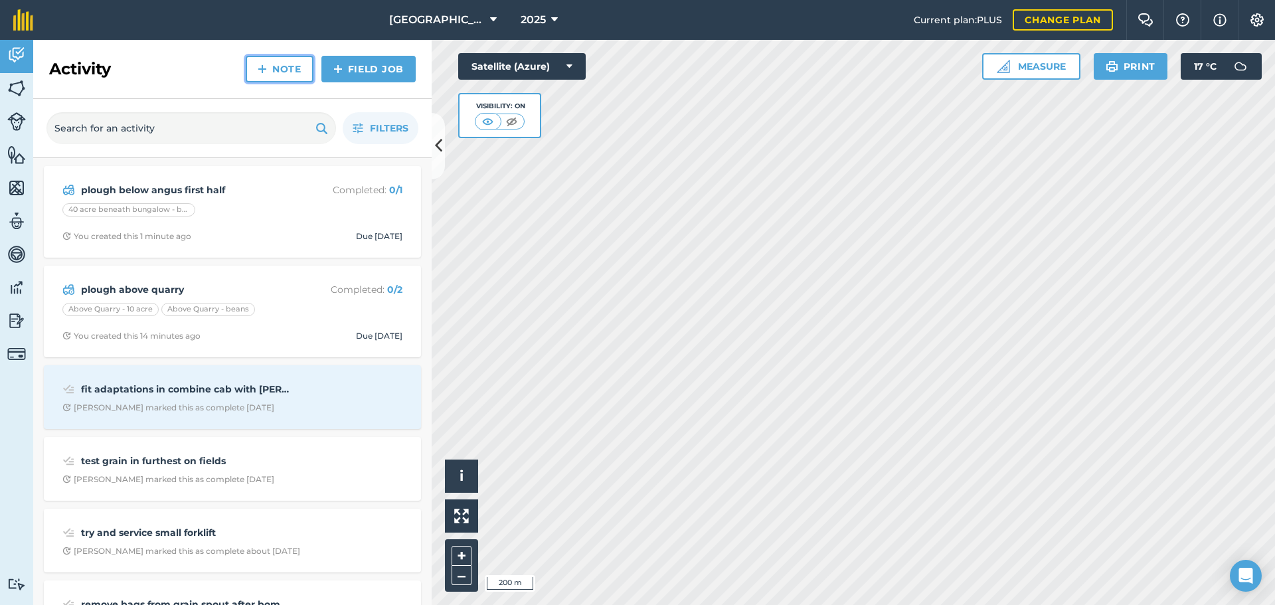
click at [280, 76] on link "Note" at bounding box center [280, 69] width 68 height 27
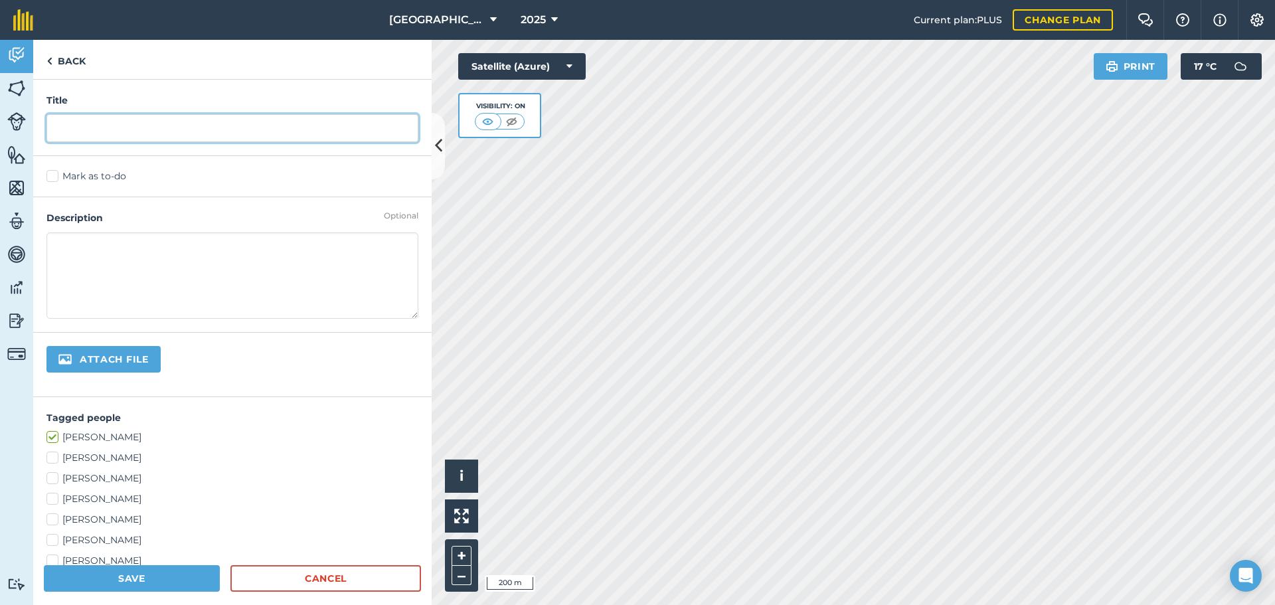
click at [262, 131] on input "text" at bounding box center [232, 128] width 372 height 28
type input "cut branch of tree at milestone"
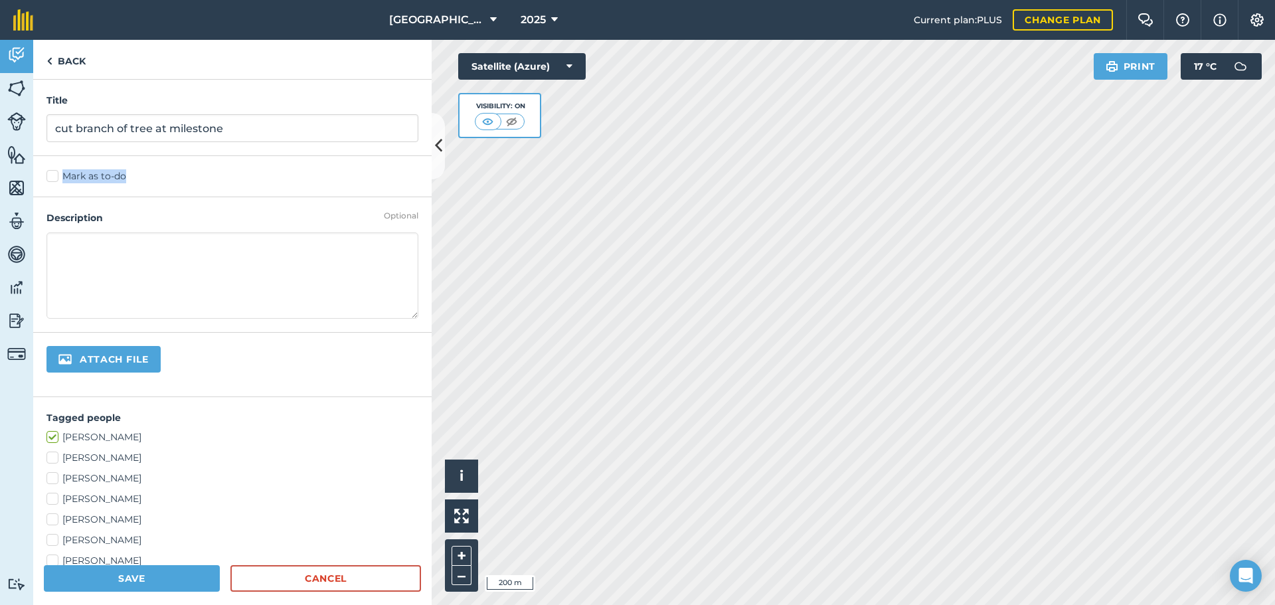
click at [52, 169] on div "Mark as to-do" at bounding box center [232, 176] width 399 height 41
click at [53, 177] on label "Mark as to-do" at bounding box center [232, 176] width 372 height 14
click at [53, 177] on input "Mark as to-do" at bounding box center [50, 173] width 9 height 9
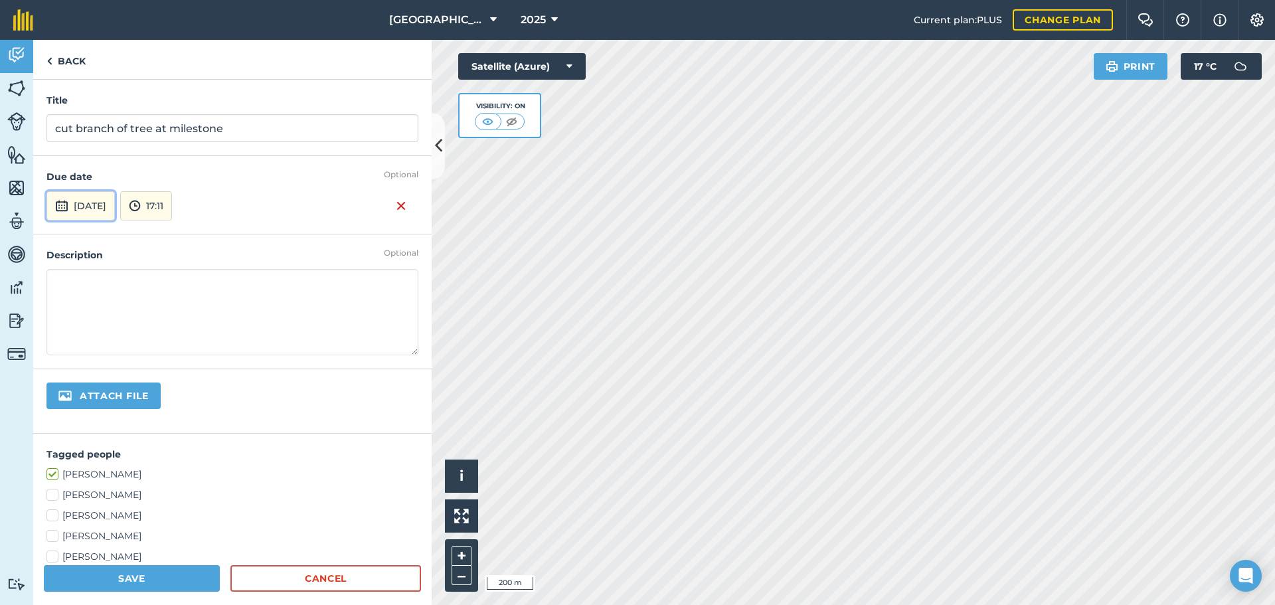
click at [58, 196] on button "[DATE]" at bounding box center [80, 205] width 68 height 29
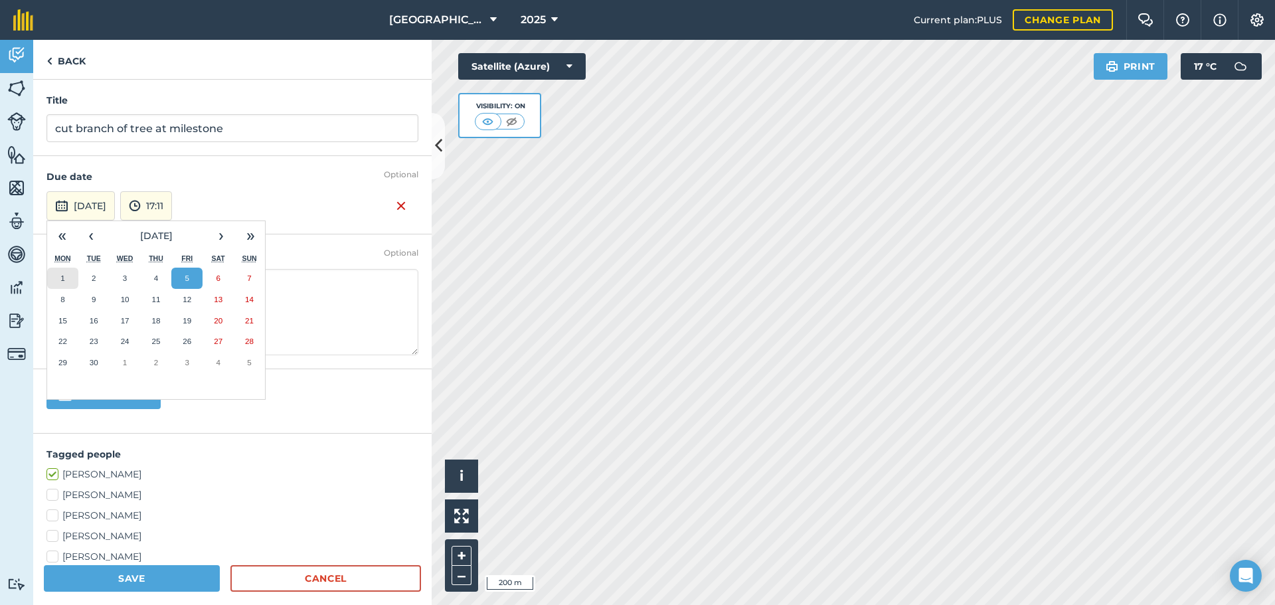
click at [66, 287] on button "1" at bounding box center [62, 278] width 31 height 21
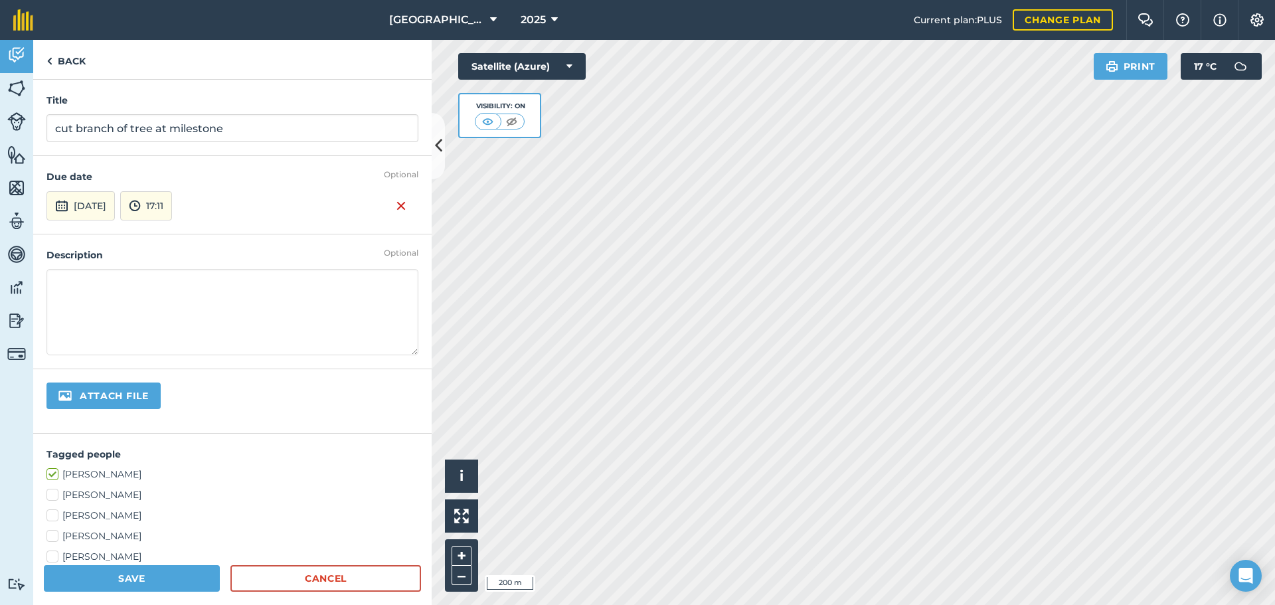
click at [84, 188] on div "Optional Due date [DATE] 17:11" at bounding box center [232, 195] width 399 height 78
click at [83, 202] on button "[DATE]" at bounding box center [80, 205] width 68 height 29
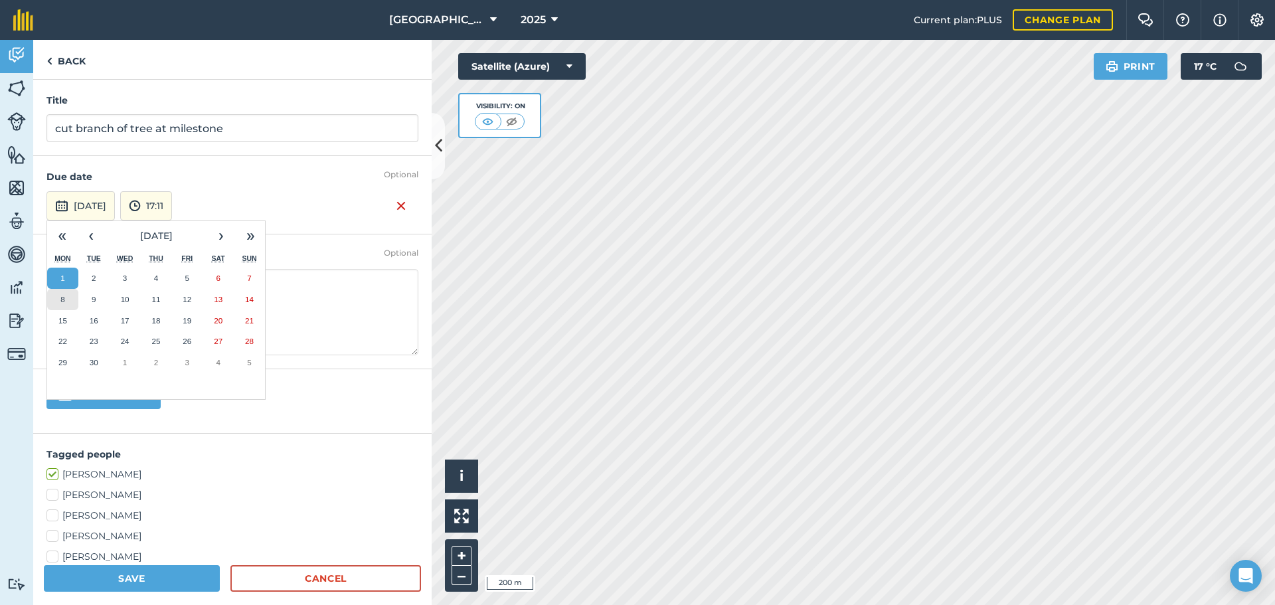
click at [67, 301] on button "8" at bounding box center [62, 299] width 31 height 21
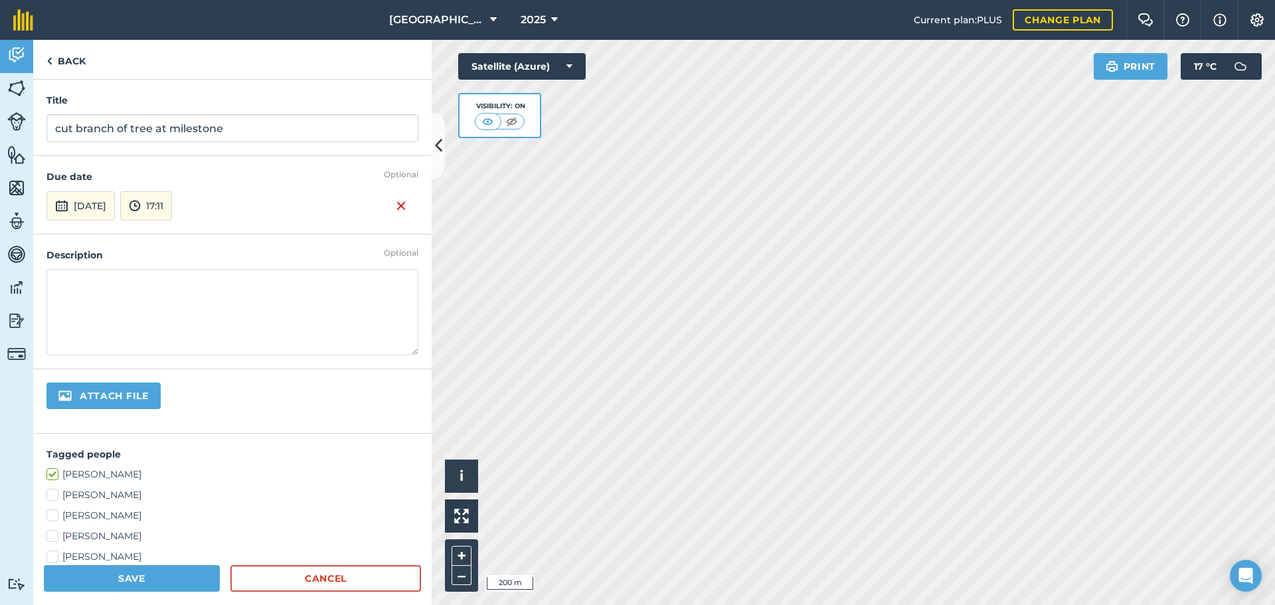
click at [167, 221] on div "Optional Due date [DATE] 17:11" at bounding box center [232, 195] width 399 height 78
click at [169, 221] on div "Optional Due date [DATE] 17:11" at bounding box center [232, 195] width 399 height 78
click at [169, 215] on button "17:11" at bounding box center [146, 205] width 52 height 29
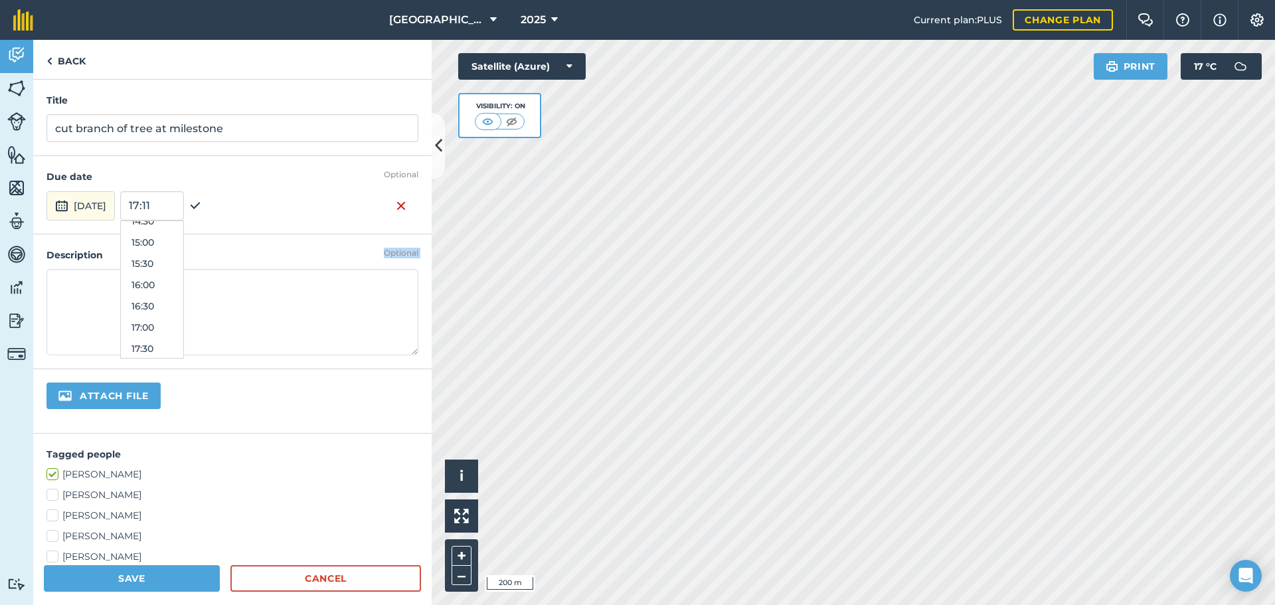
scroll to position [561, 0]
click at [183, 232] on button "13:00" at bounding box center [152, 223] width 62 height 21
click at [185, 220] on div "Optional Due date [DATE] 13:00" at bounding box center [232, 195] width 399 height 78
click at [177, 217] on button "13:00" at bounding box center [148, 205] width 57 height 29
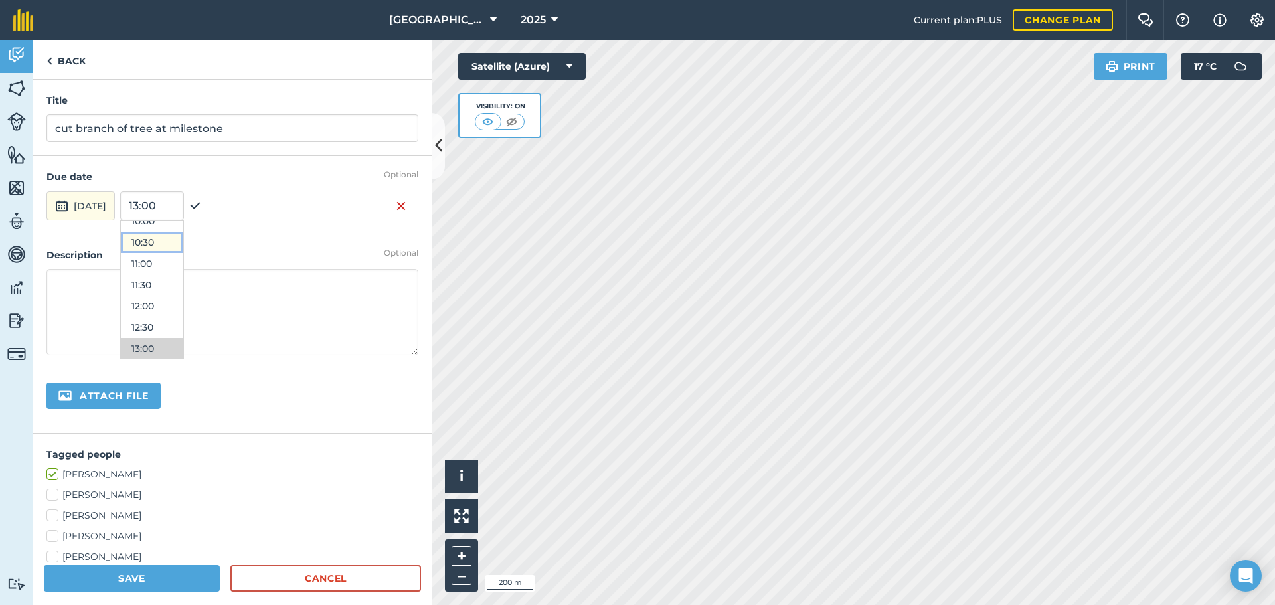
click at [183, 238] on button "10:30" at bounding box center [152, 242] width 62 height 21
drag, startPoint x: 110, startPoint y: 544, endPoint x: 110, endPoint y: 530, distance: 13.9
click at [110, 530] on div "[PERSON_NAME] [PERSON_NAME] [PERSON_NAME] [PERSON_NAME] [PERSON_NAME] [PERSON_N…" at bounding box center [232, 536] width 372 height 137
click at [110, 530] on label "[PERSON_NAME]" at bounding box center [232, 536] width 372 height 14
click at [55, 530] on input "[PERSON_NAME]" at bounding box center [50, 533] width 9 height 9
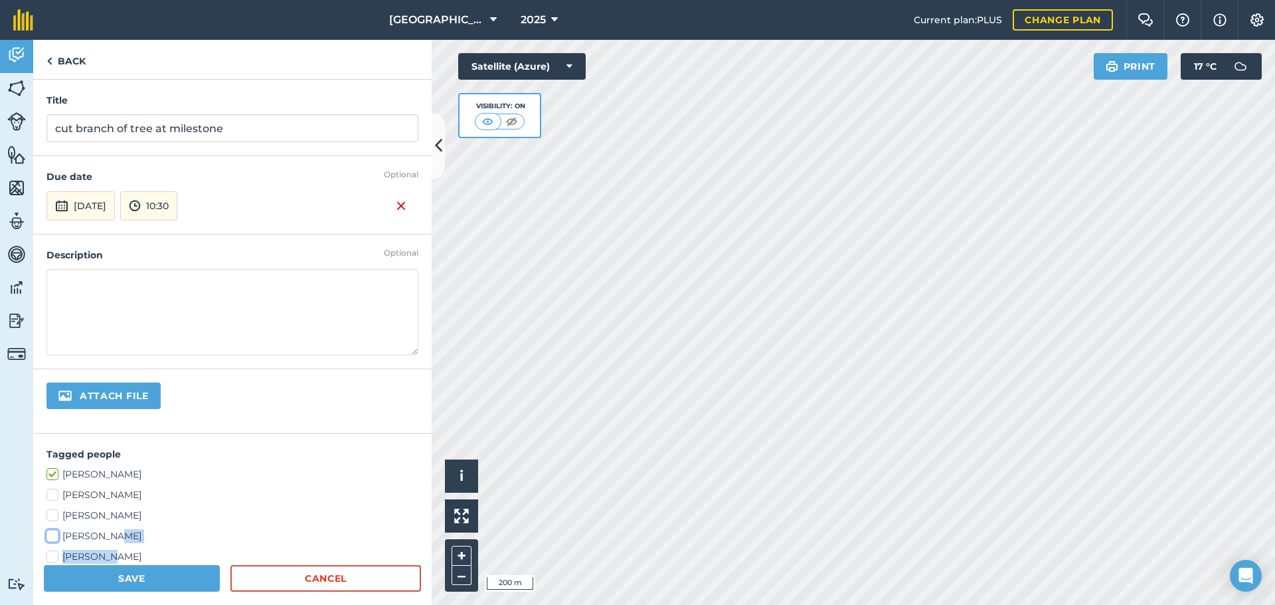
checkbox input "true"
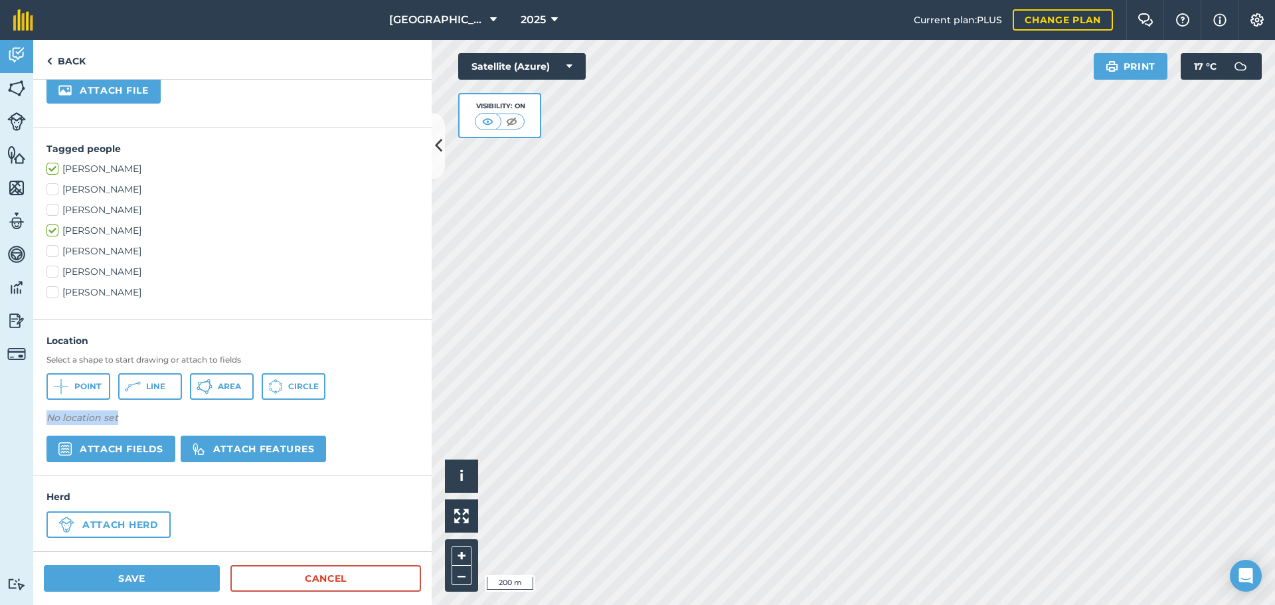
drag, startPoint x: 389, startPoint y: 404, endPoint x: 321, endPoint y: 359, distance: 82.3
click at [314, 349] on div "Location Select a shape to start drawing or attach to fields Point Line Area Ci…" at bounding box center [232, 398] width 372 height 130
click at [93, 283] on div "[PERSON_NAME] [PERSON_NAME] [PERSON_NAME] [PERSON_NAME] [PERSON_NAME] [PERSON_N…" at bounding box center [232, 230] width 372 height 137
click at [95, 274] on label "[PERSON_NAME]" at bounding box center [232, 272] width 372 height 14
click at [55, 274] on input "[PERSON_NAME]" at bounding box center [50, 269] width 9 height 9
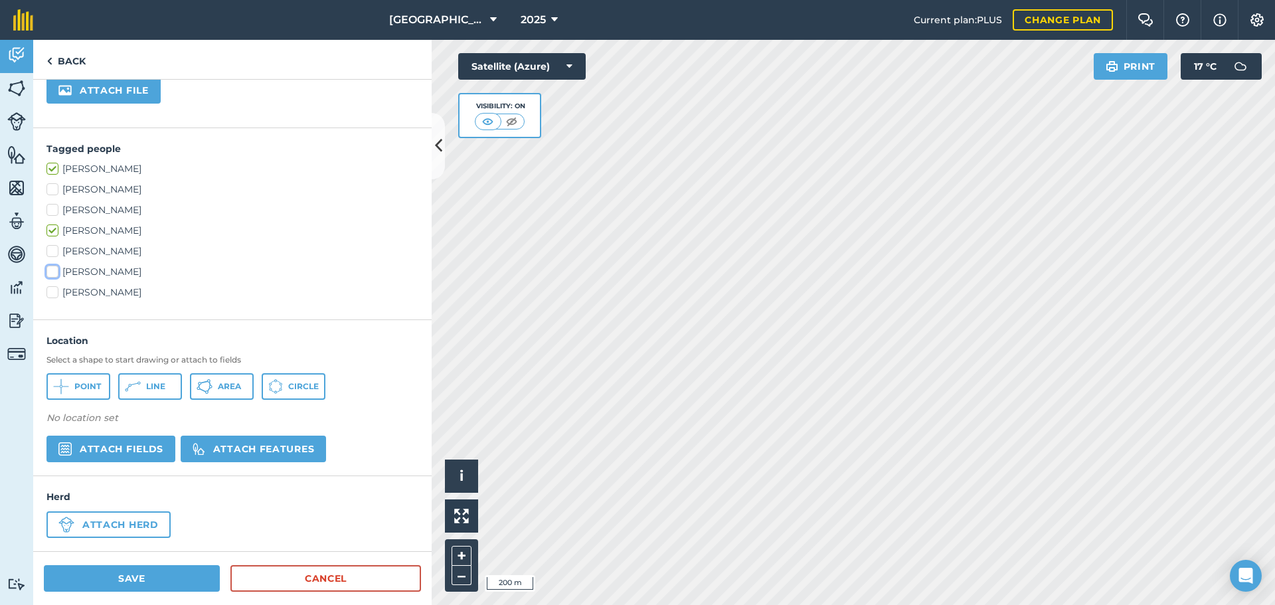
checkbox input "true"
click at [129, 568] on button "Save" at bounding box center [132, 578] width 176 height 27
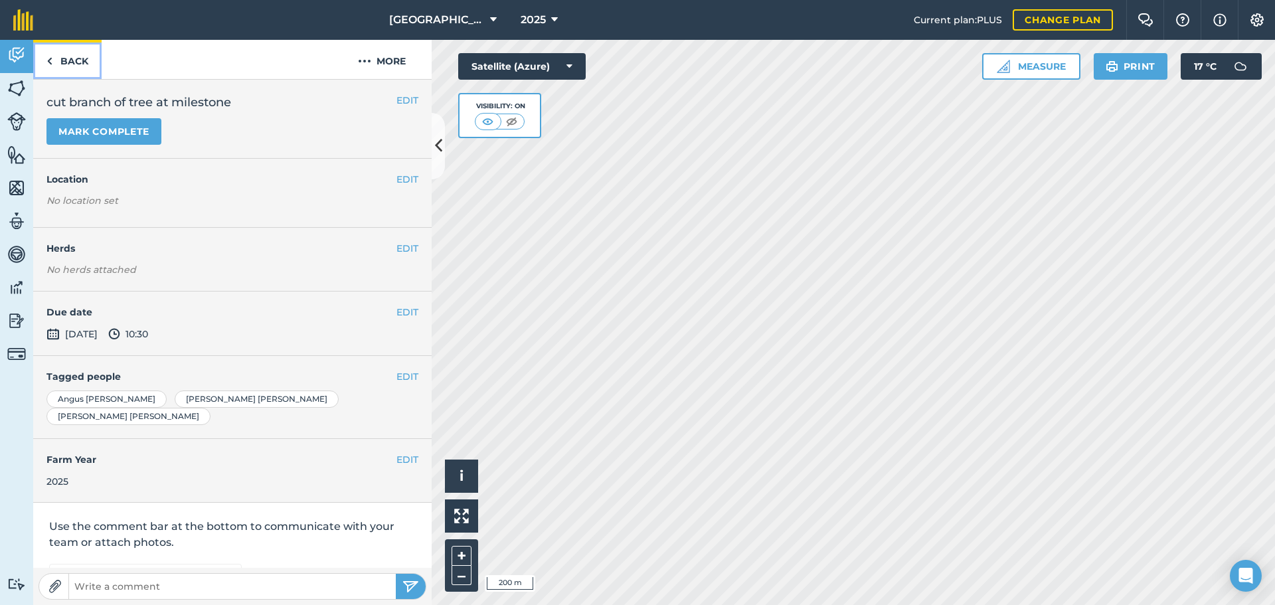
click at [82, 55] on link "Back" at bounding box center [67, 59] width 68 height 39
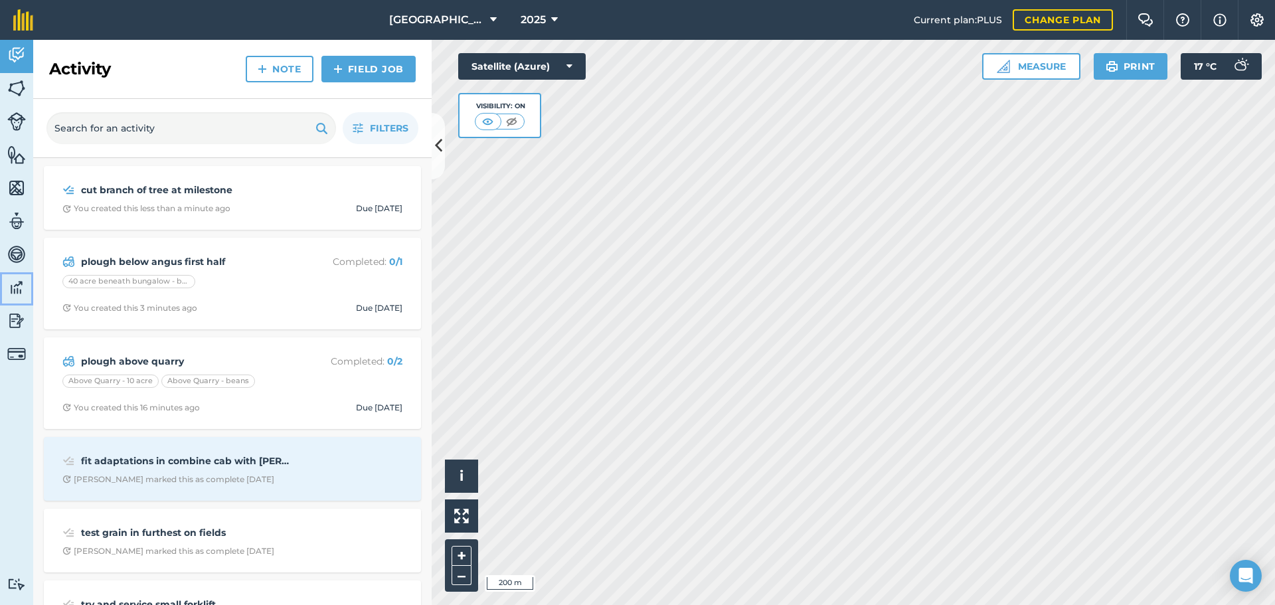
click at [6, 274] on link "Data" at bounding box center [16, 288] width 33 height 33
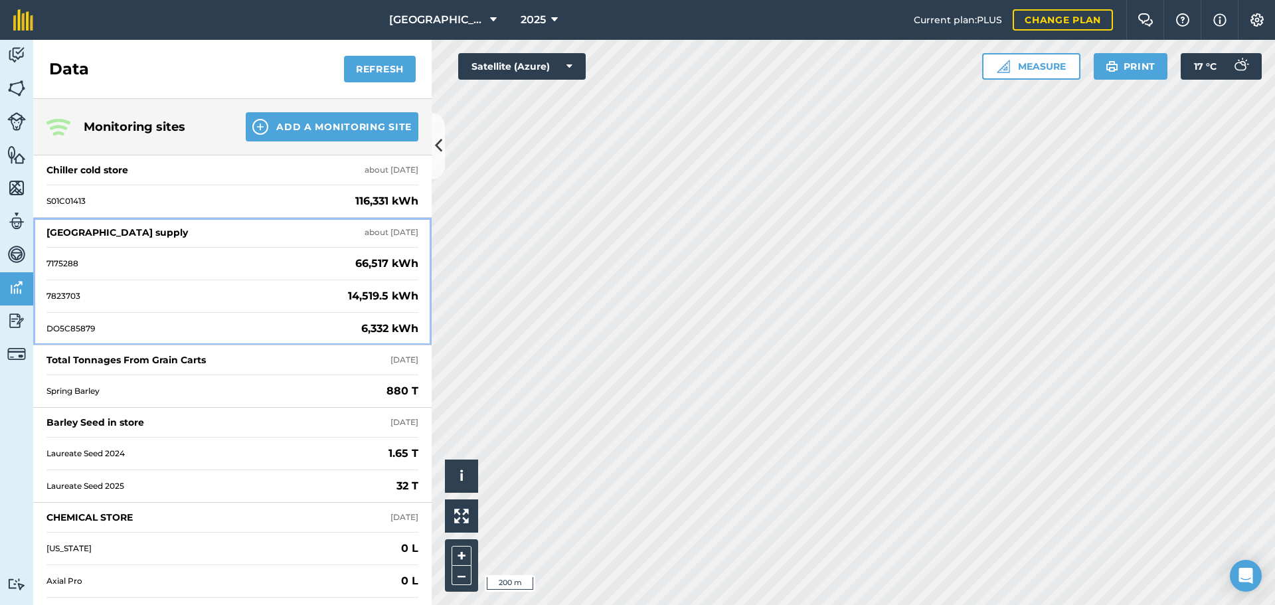
click at [237, 288] on div "7823703 14,519.5 kWh" at bounding box center [232, 296] width 372 height 33
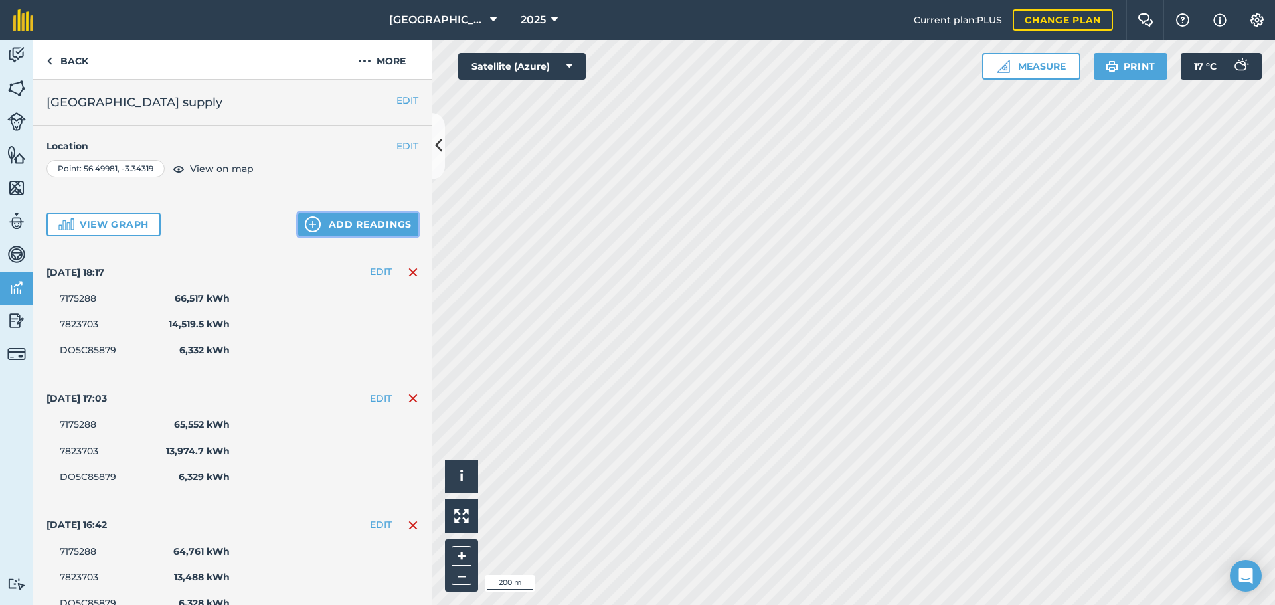
click at [325, 236] on button "Add readings" at bounding box center [358, 225] width 120 height 24
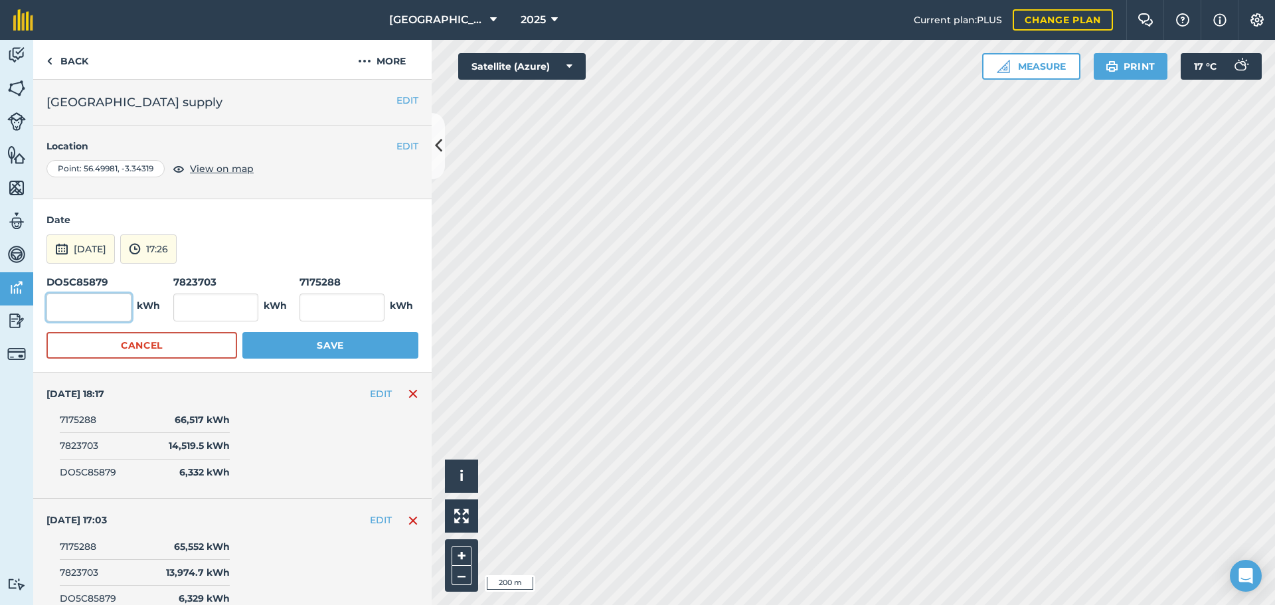
click at [64, 312] on input "text" at bounding box center [88, 308] width 85 height 28
type input "6,333"
click at [196, 300] on input "text" at bounding box center [215, 308] width 85 height 28
type input "14,901"
click at [308, 304] on input "text" at bounding box center [342, 308] width 85 height 28
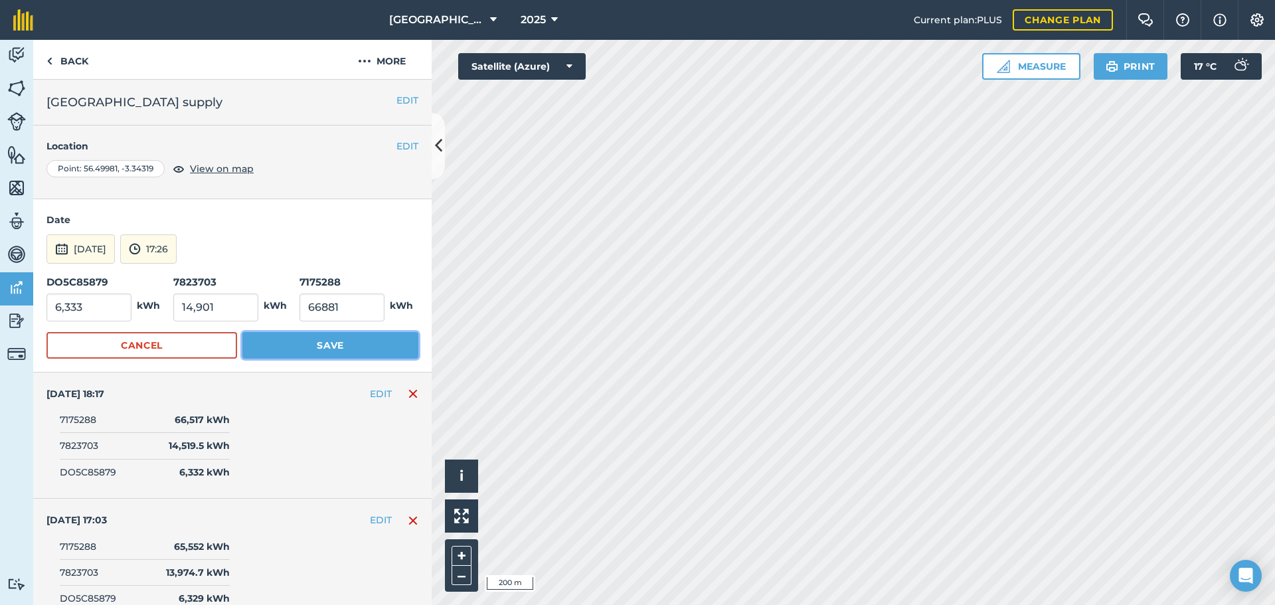
type input "66,881"
click at [301, 353] on button "Save" at bounding box center [330, 345] width 176 height 27
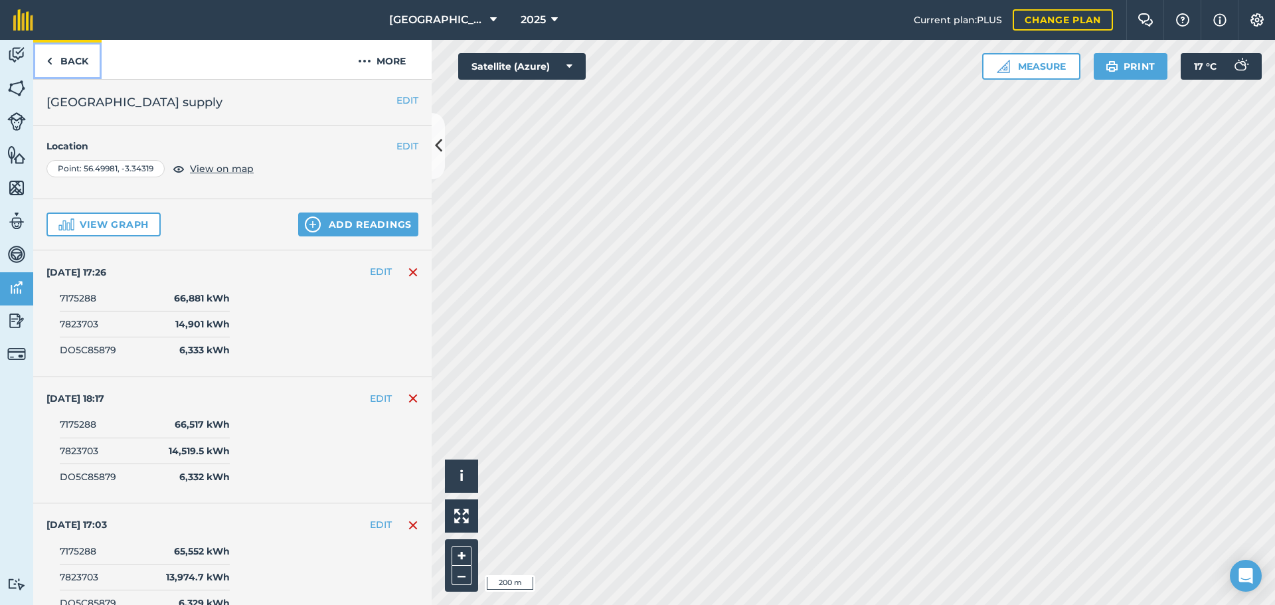
click at [79, 58] on link "Back" at bounding box center [67, 59] width 68 height 39
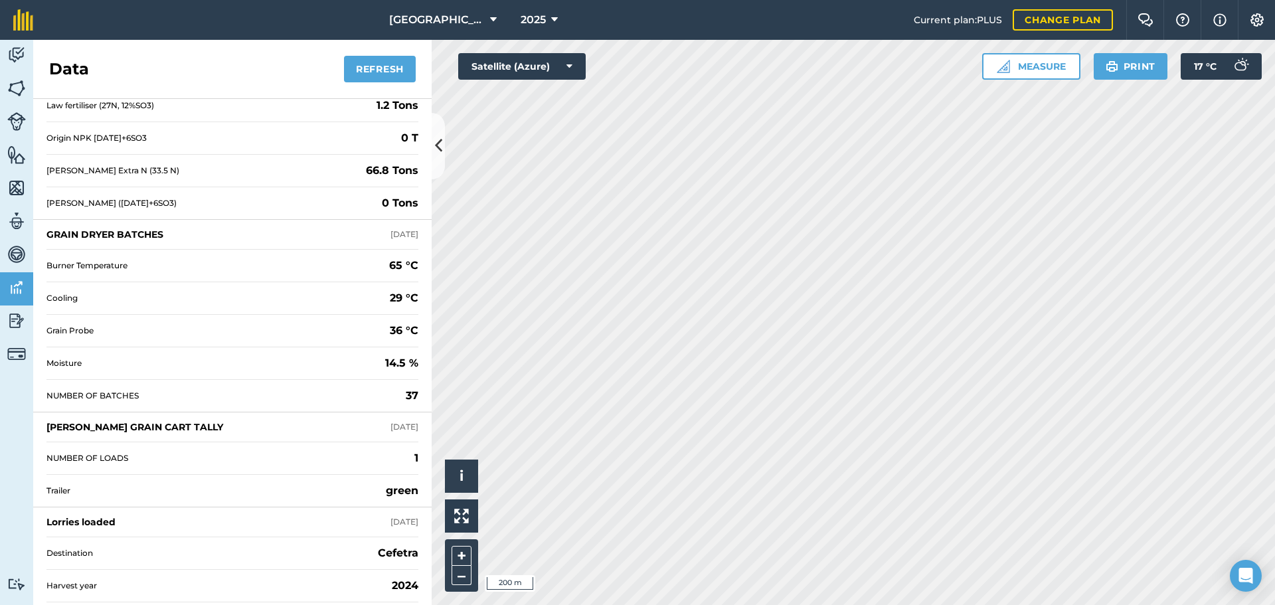
scroll to position [2212, 0]
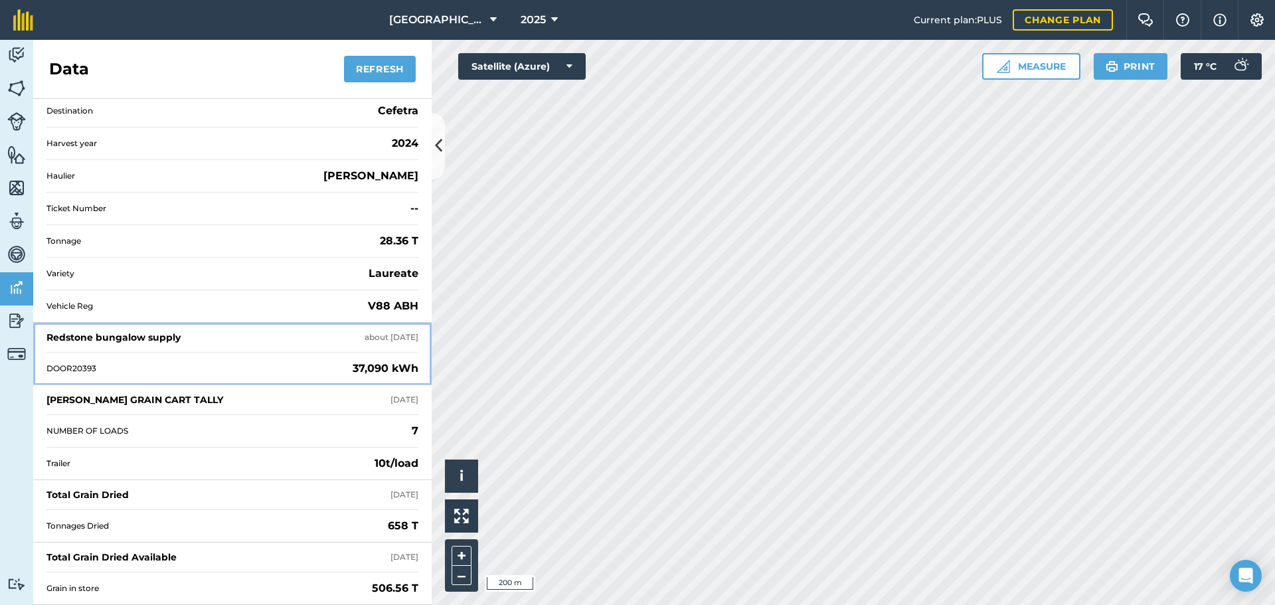
click at [302, 337] on div "Redstone bungalow supply about [DATE]" at bounding box center [232, 337] width 372 height 29
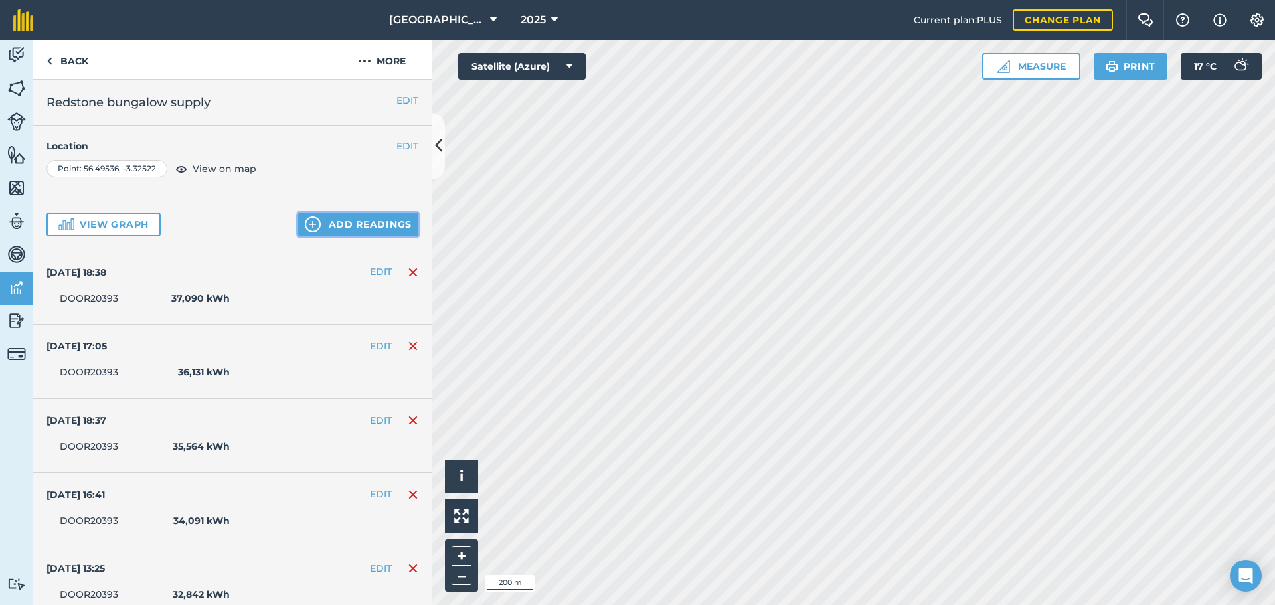
click at [319, 213] on button "Add readings" at bounding box center [358, 225] width 120 height 24
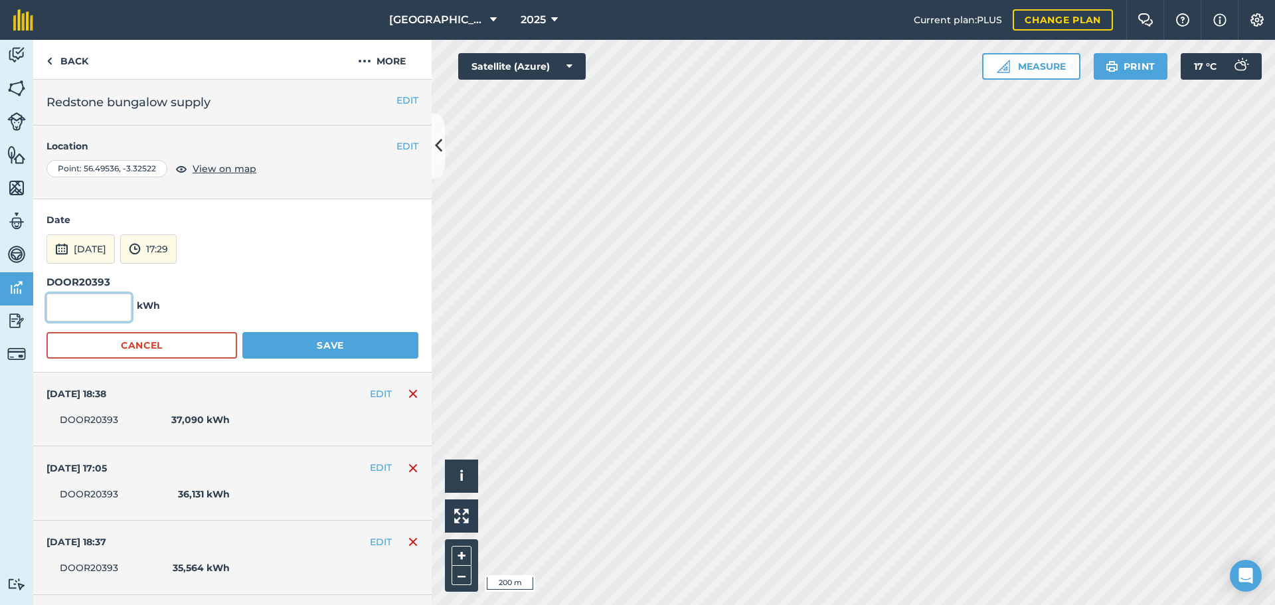
click at [97, 310] on input "text" at bounding box center [88, 308] width 85 height 28
type input "37,910"
click at [300, 349] on button "Save" at bounding box center [330, 345] width 176 height 27
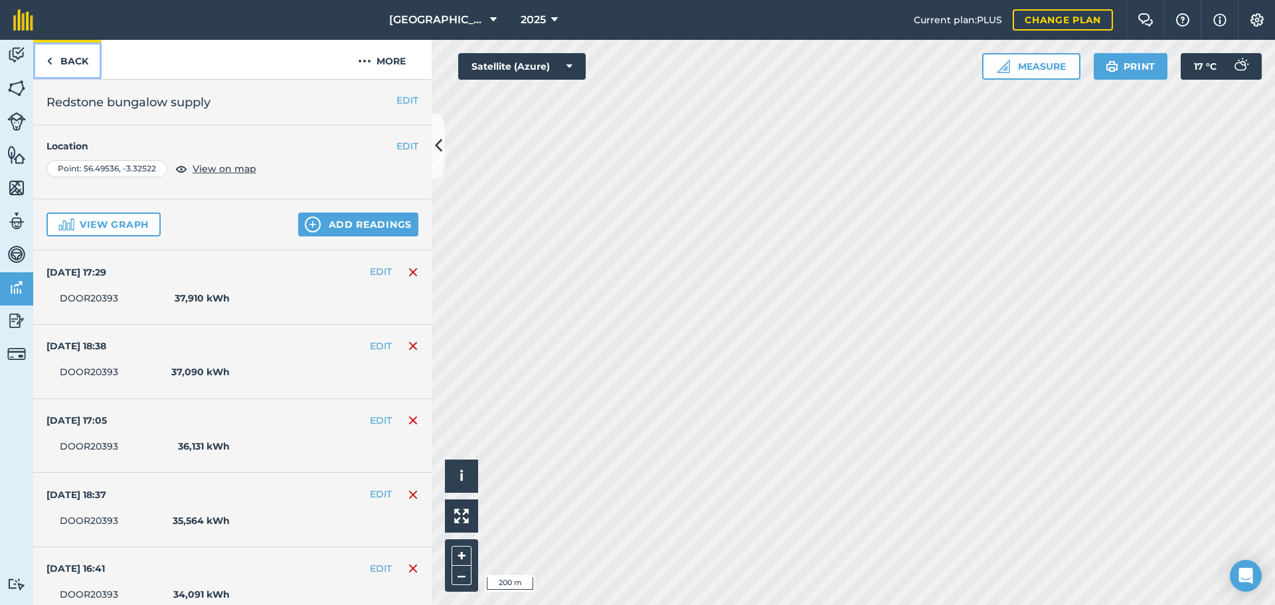
click at [68, 60] on link "Back" at bounding box center [67, 59] width 68 height 39
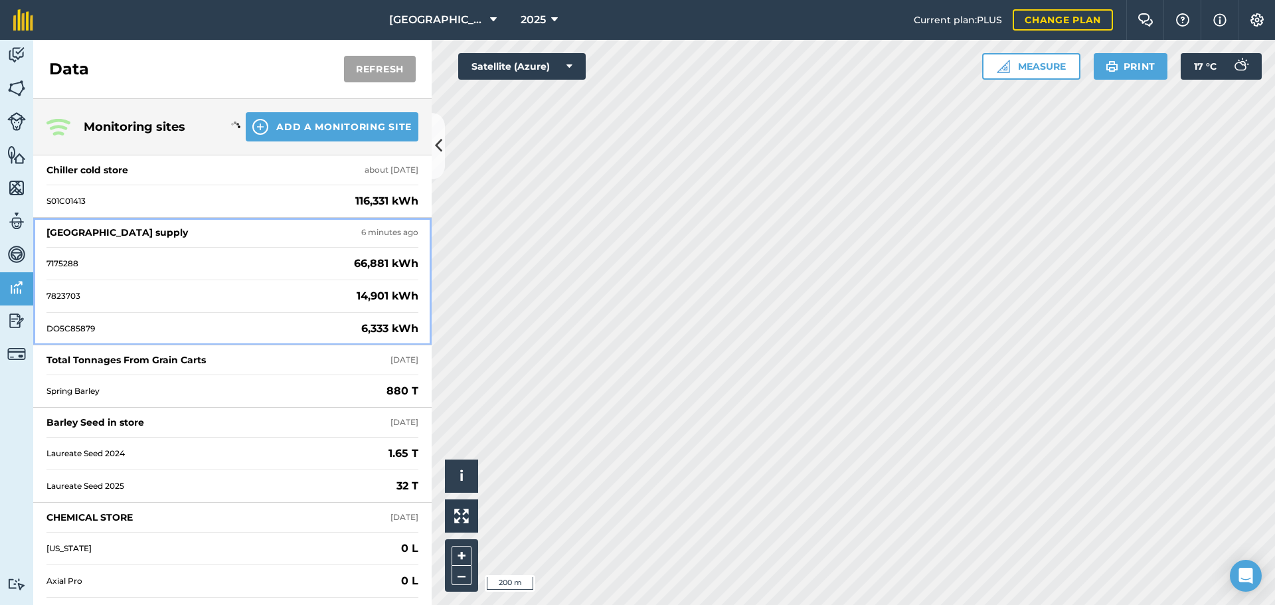
click at [215, 322] on div "DO5C85879 6,333 kWh" at bounding box center [232, 328] width 372 height 33
